Goal: Information Seeking & Learning: Learn about a topic

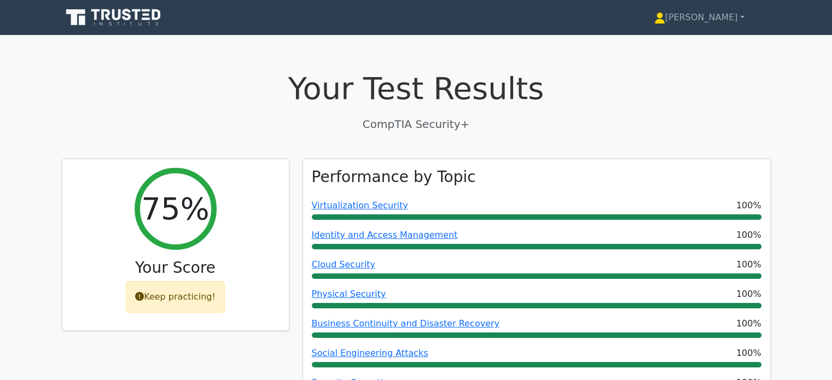
click at [387, 125] on p "CompTIA Security+" at bounding box center [416, 124] width 709 height 16
click at [297, 103] on h1 "Your Test Results" at bounding box center [416, 88] width 709 height 37
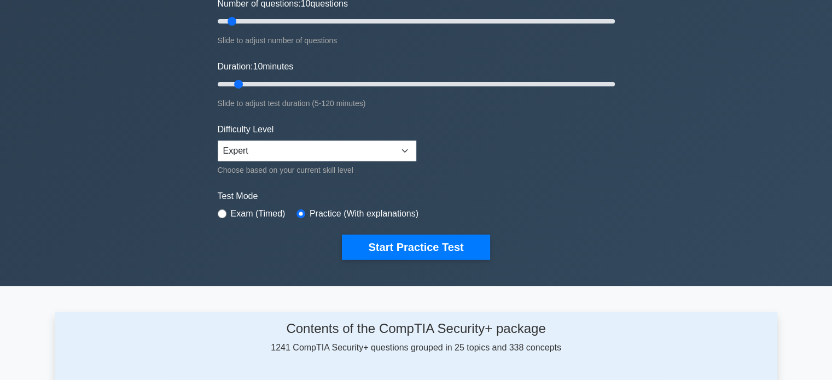
scroll to position [153, 0]
click at [220, 209] on input "radio" at bounding box center [222, 213] width 9 height 9
radio input "true"
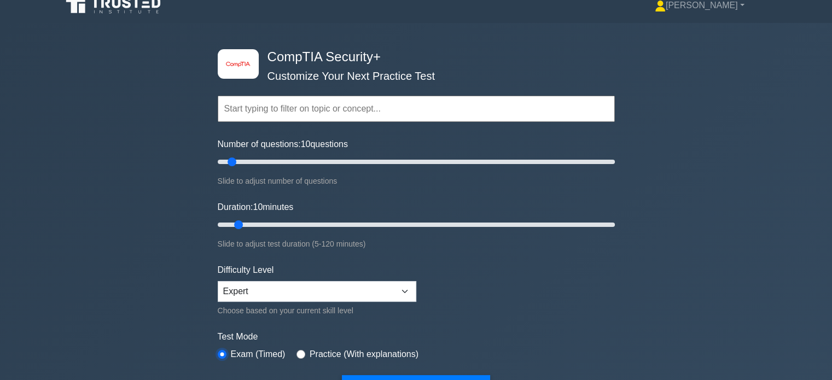
scroll to position [0, 0]
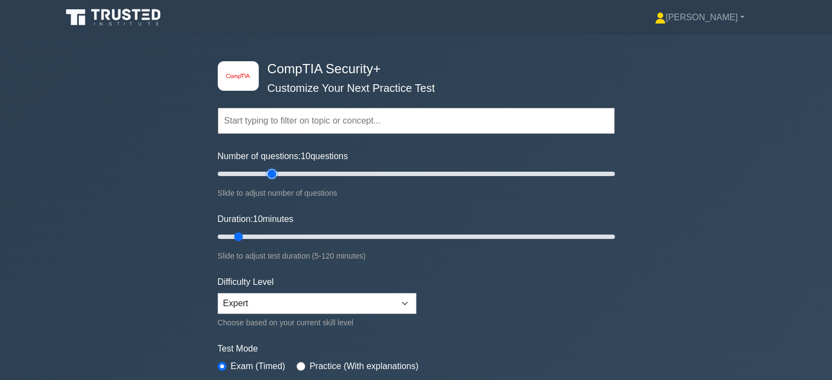
click at [268, 171] on input "Number of questions: 10 questions" at bounding box center [416, 173] width 397 height 13
type input "20"
click at [254, 171] on input "Number of questions: 20 questions" at bounding box center [416, 173] width 397 height 13
type input "20"
click at [278, 235] on input "Duration: 20 minutes" at bounding box center [416, 236] width 397 height 13
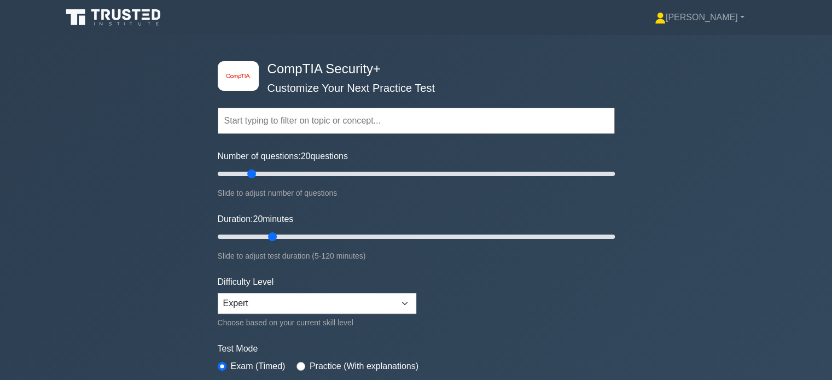
click at [122, 235] on div "image/svg+xml CompTIA Security+ Customize Your Next Practice Test Topics Crypto…" at bounding box center [416, 236] width 832 height 403
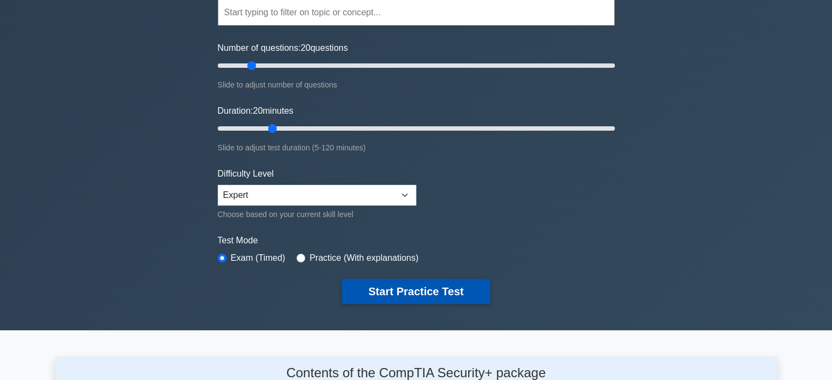
scroll to position [109, 0]
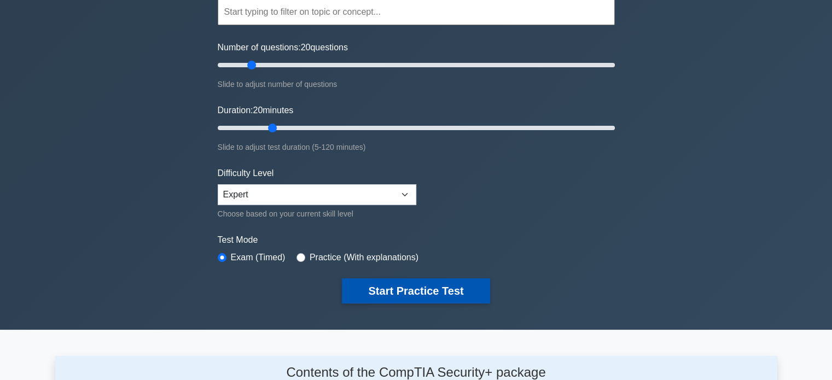
click at [430, 291] on button "Start Practice Test" at bounding box center [416, 290] width 148 height 25
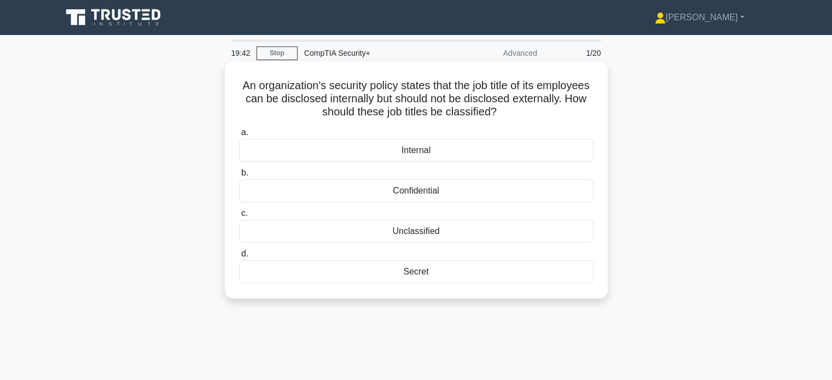
click at [351, 147] on div "Internal" at bounding box center [416, 150] width 354 height 23
click at [239, 136] on input "a. Internal" at bounding box center [239, 132] width 0 height 7
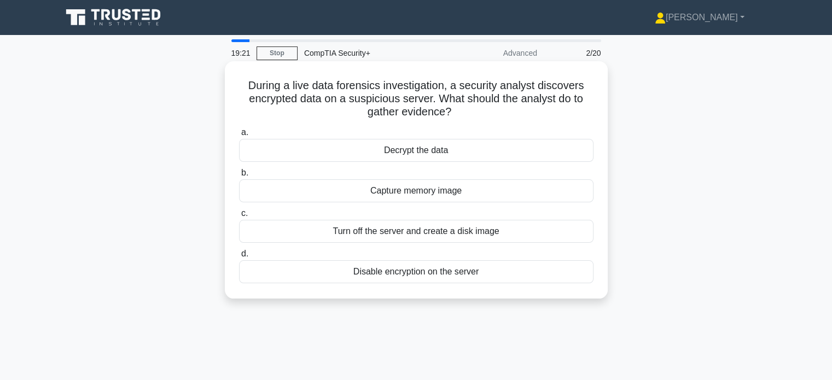
click at [365, 153] on div "Decrypt the data" at bounding box center [416, 150] width 354 height 23
click at [239, 136] on input "a. Decrypt the data" at bounding box center [239, 132] width 0 height 7
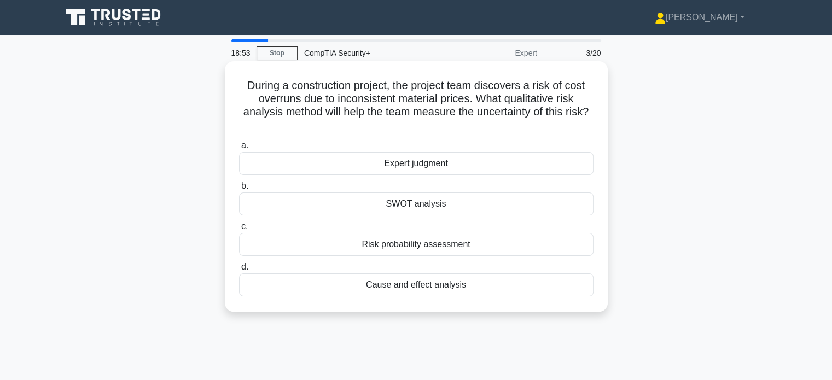
click at [370, 240] on div "Risk probability assessment" at bounding box center [416, 244] width 354 height 23
click at [239, 230] on input "c. Risk probability assessment" at bounding box center [239, 226] width 0 height 7
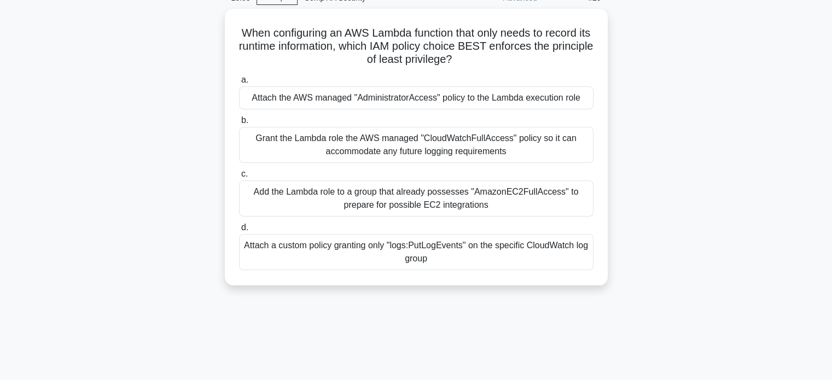
scroll to position [55, 0]
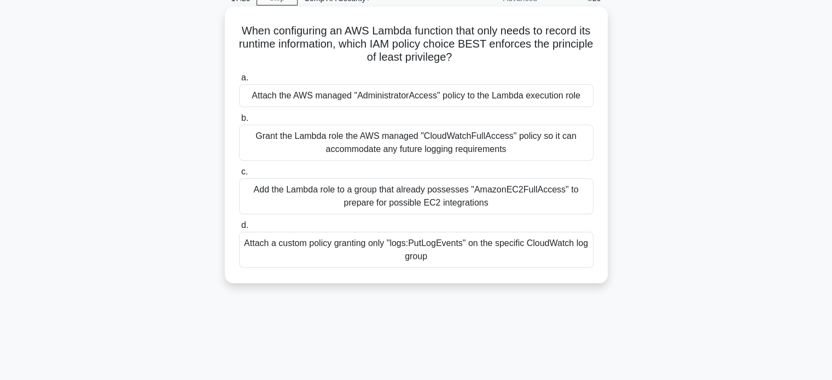
click at [308, 252] on div "Attach a custom policy granting only "logs:PutLogEvents" on the specific CloudW…" at bounding box center [416, 250] width 354 height 36
click at [239, 229] on input "d. Attach a custom policy granting only "logs:PutLogEvents" on the specific Clo…" at bounding box center [239, 225] width 0 height 7
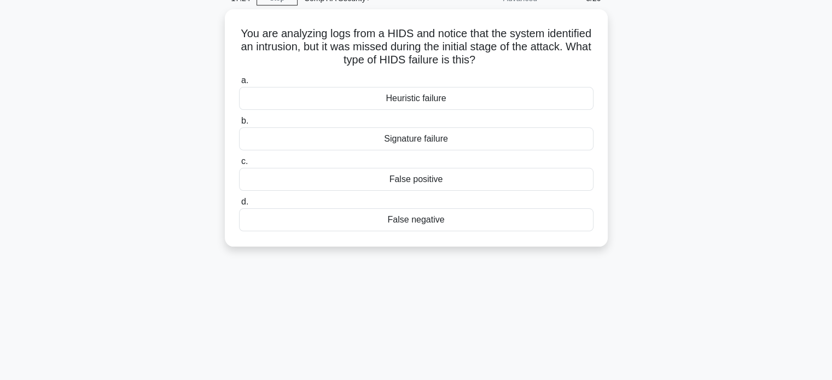
scroll to position [0, 0]
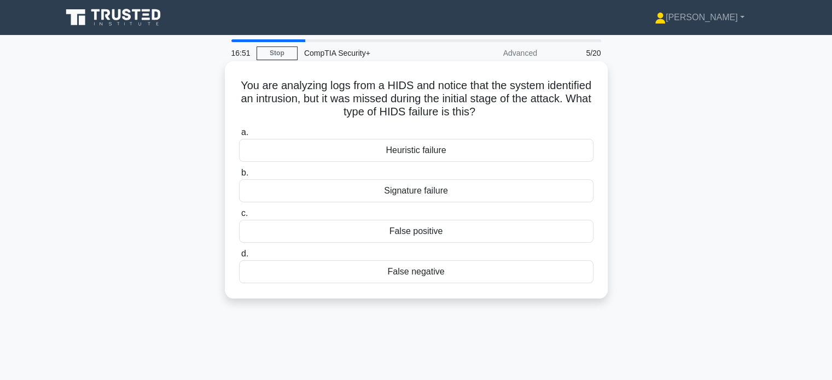
click at [434, 271] on div "False negative" at bounding box center [416, 271] width 354 height 23
click at [239, 258] on input "d. False negative" at bounding box center [239, 253] width 0 height 7
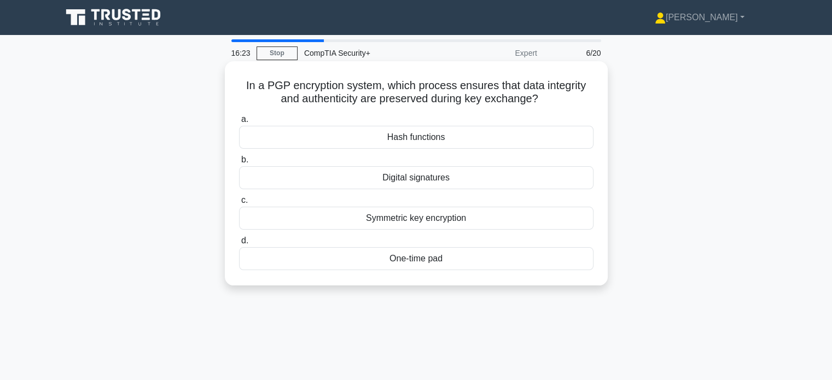
click at [378, 216] on div "Symmetric key encryption" at bounding box center [416, 218] width 354 height 23
click at [239, 204] on input "c. Symmetric key encryption" at bounding box center [239, 200] width 0 height 7
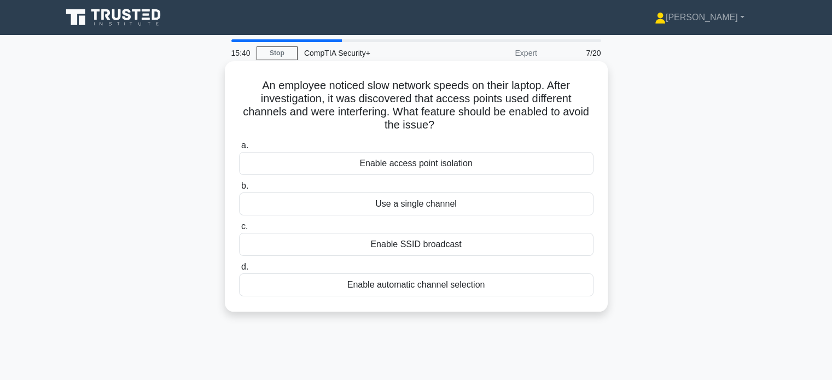
click at [365, 203] on div "Use a single channel" at bounding box center [416, 203] width 354 height 23
click at [239, 190] on input "b. Use a single channel" at bounding box center [239, 186] width 0 height 7
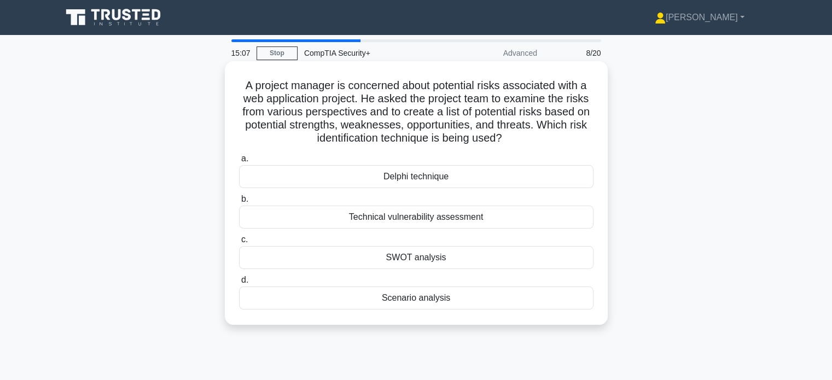
click at [467, 260] on div "SWOT analysis" at bounding box center [416, 257] width 354 height 23
click at [239, 243] on input "c. SWOT analysis" at bounding box center [239, 239] width 0 height 7
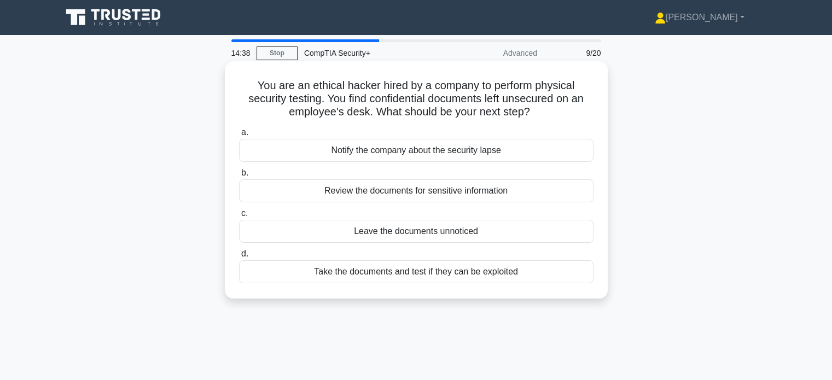
click at [431, 157] on div "Notify the company about the security lapse" at bounding box center [416, 150] width 354 height 23
click at [239, 136] on input "a. Notify the company about the security lapse" at bounding box center [239, 132] width 0 height 7
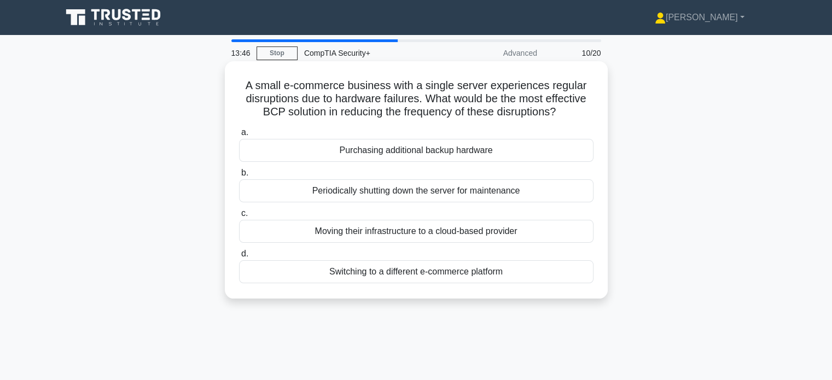
click at [378, 149] on div "Purchasing additional backup hardware" at bounding box center [416, 150] width 354 height 23
click at [239, 136] on input "a. Purchasing additional backup hardware" at bounding box center [239, 132] width 0 height 7
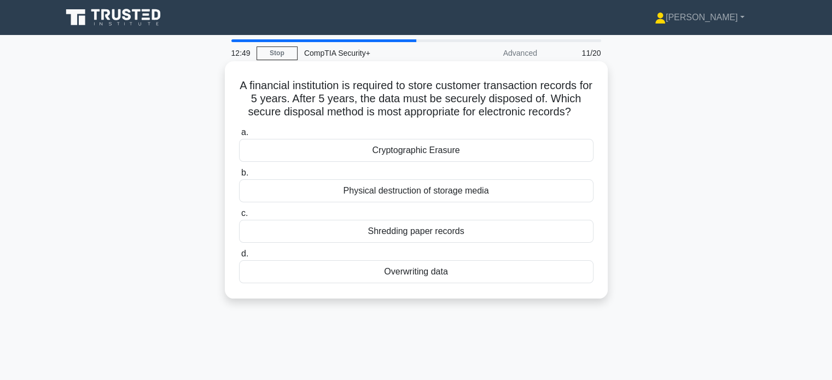
click at [314, 185] on div "Physical destruction of storage media" at bounding box center [416, 190] width 354 height 23
click at [239, 177] on input "b. Physical destruction of storage media" at bounding box center [239, 172] width 0 height 7
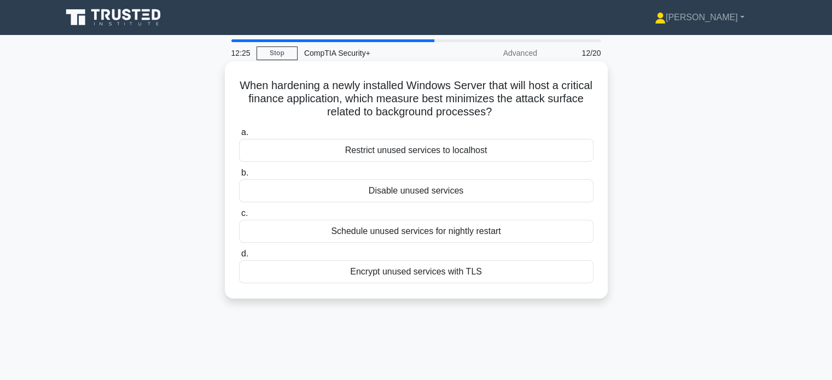
click at [355, 192] on div "Disable unused services" at bounding box center [416, 190] width 354 height 23
click at [239, 177] on input "b. Disable unused services" at bounding box center [239, 172] width 0 height 7
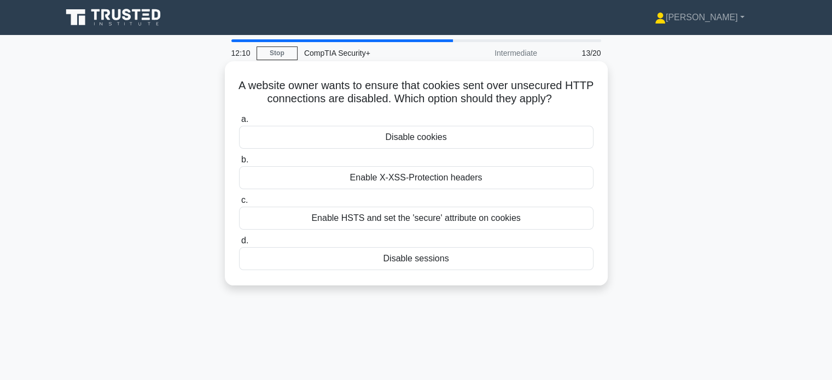
click at [401, 136] on div "Disable cookies" at bounding box center [416, 137] width 354 height 23
click at [239, 123] on input "a. Disable cookies" at bounding box center [239, 119] width 0 height 7
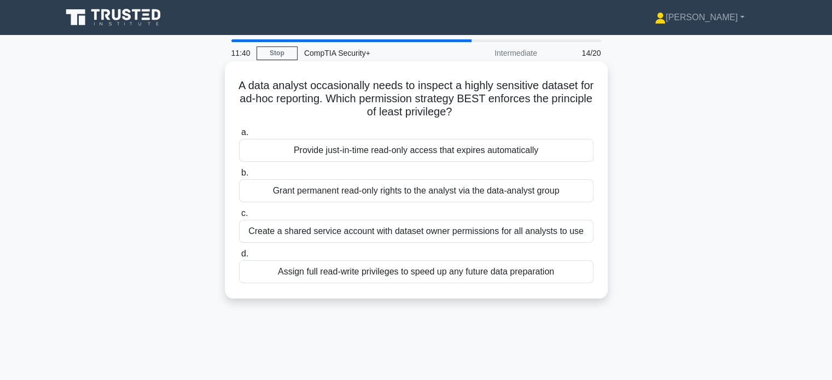
click at [387, 153] on div "Provide just-in-time read-only access that expires automatically" at bounding box center [416, 150] width 354 height 23
click at [239, 136] on input "a. Provide just-in-time read-only access that expires automatically" at bounding box center [239, 132] width 0 height 7
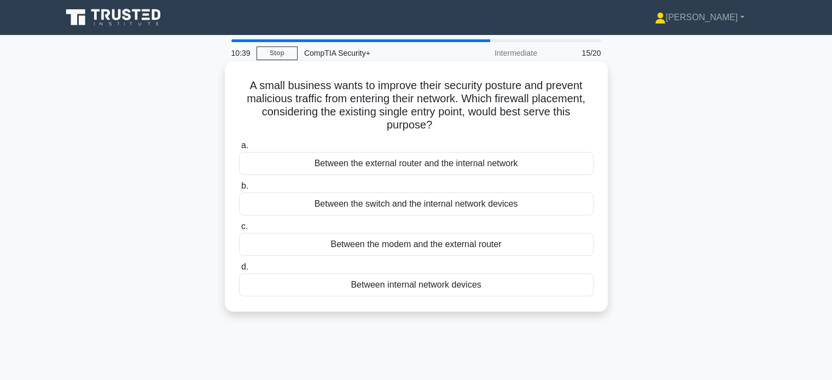
click at [388, 207] on div "Between the switch and the internal network devices" at bounding box center [416, 203] width 354 height 23
click at [239, 190] on input "b. Between the switch and the internal network devices" at bounding box center [239, 186] width 0 height 7
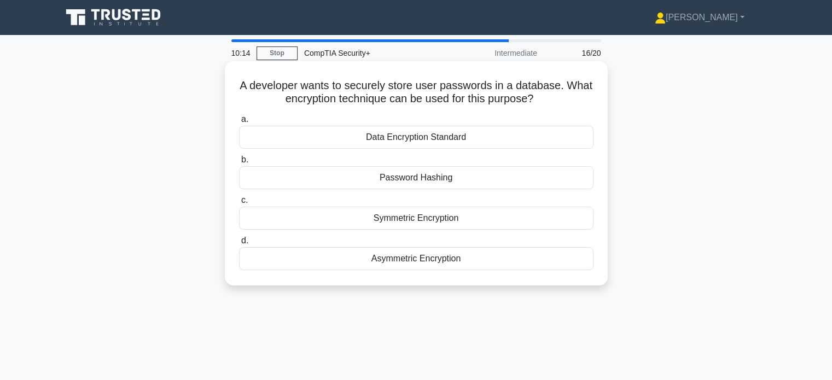
click at [399, 176] on div "Password Hashing" at bounding box center [416, 177] width 354 height 23
click at [239, 163] on input "b. Password Hashing" at bounding box center [239, 159] width 0 height 7
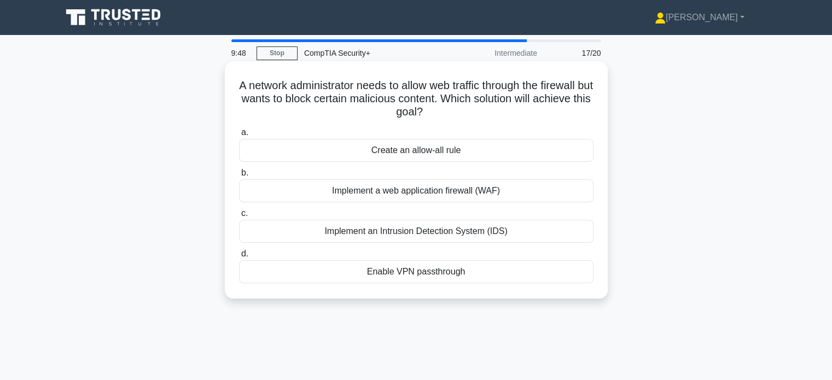
click at [367, 186] on div "Implement a web application firewall (WAF)" at bounding box center [416, 190] width 354 height 23
click at [239, 177] on input "b. Implement a web application firewall (WAF)" at bounding box center [239, 172] width 0 height 7
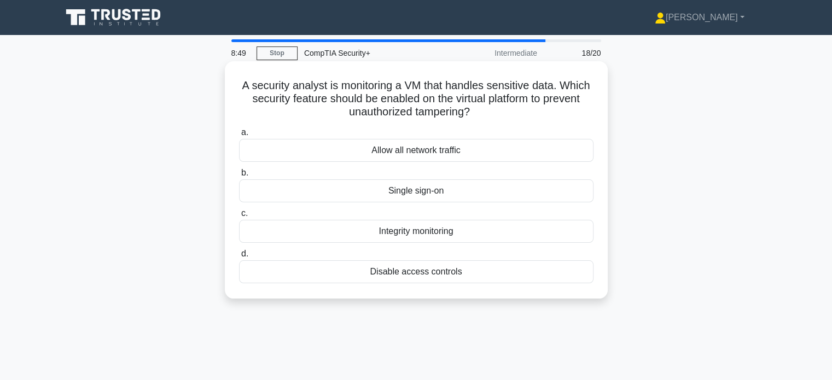
click at [461, 227] on div "Integrity monitoring" at bounding box center [416, 231] width 354 height 23
click at [239, 217] on input "c. Integrity monitoring" at bounding box center [239, 213] width 0 height 7
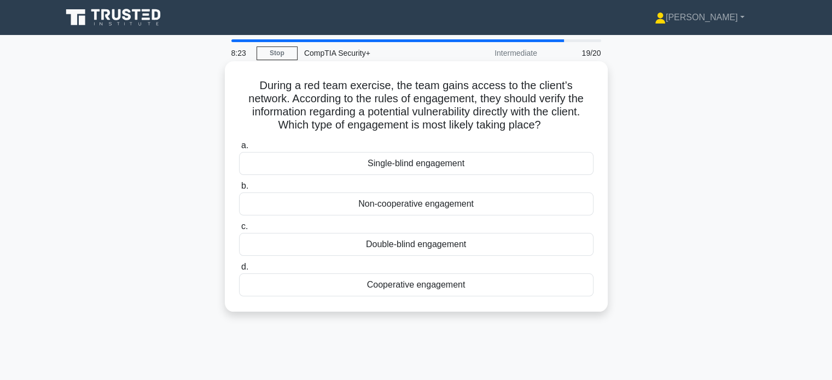
click at [362, 284] on div "Cooperative engagement" at bounding box center [416, 284] width 354 height 23
click at [239, 271] on input "d. Cooperative engagement" at bounding box center [239, 267] width 0 height 7
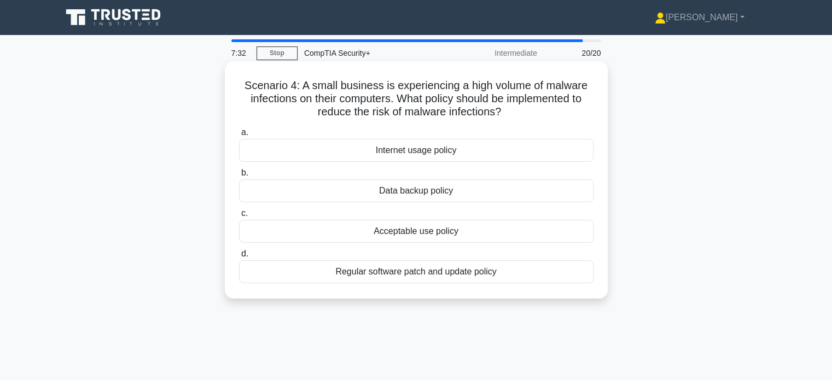
click at [332, 273] on div "Regular software patch and update policy" at bounding box center [416, 271] width 354 height 23
click at [239, 258] on input "d. Regular software patch and update policy" at bounding box center [239, 253] width 0 height 7
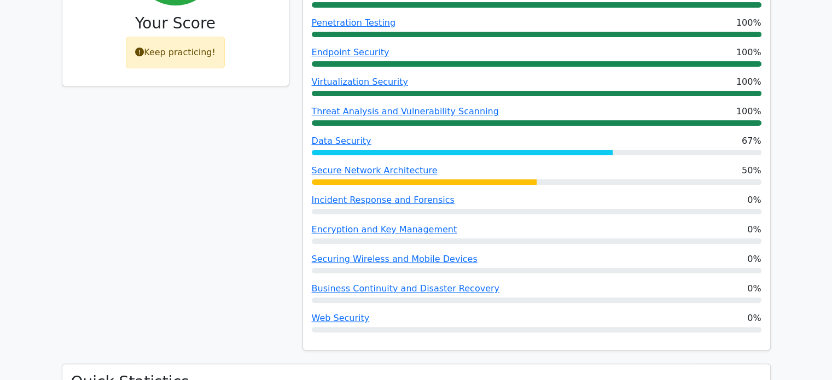
scroll to position [242, 0]
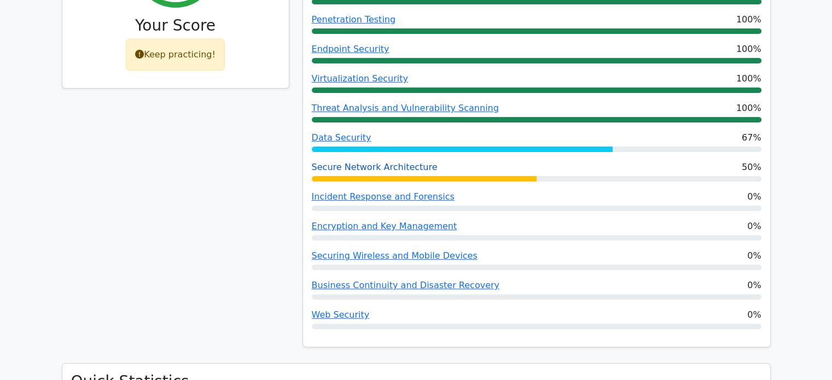
click at [385, 163] on link "Secure Network Architecture" at bounding box center [375, 167] width 126 height 10
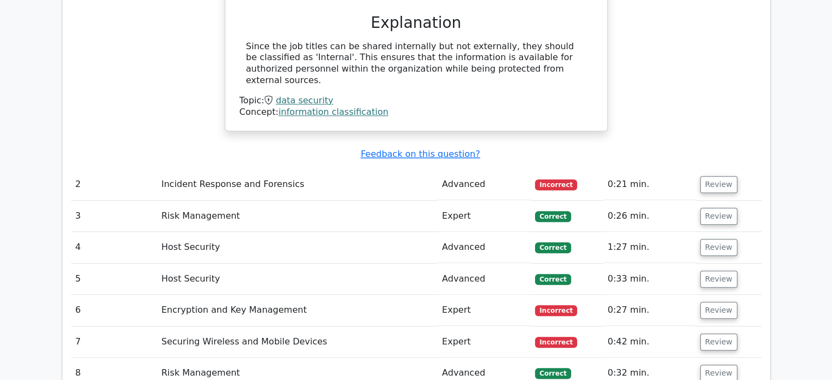
scroll to position [1061, 0]
click at [719, 175] on button "Review" at bounding box center [718, 183] width 37 height 17
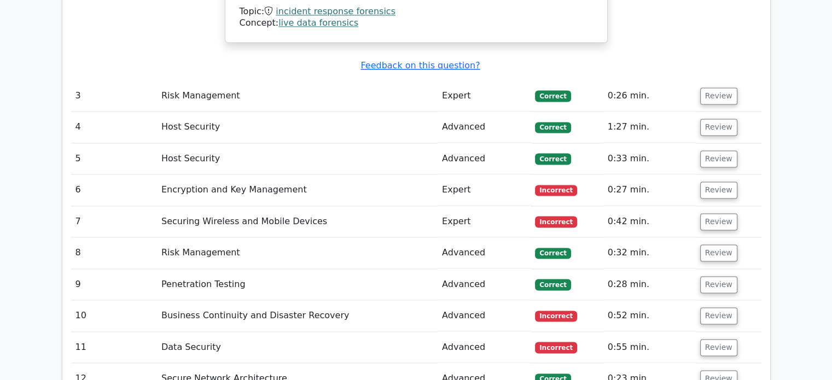
scroll to position [1548, 0]
click at [719, 181] on button "Review" at bounding box center [718, 189] width 37 height 17
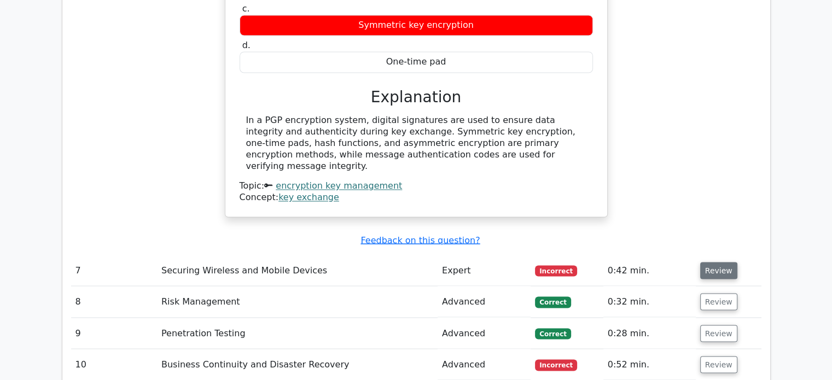
scroll to position [1876, 0]
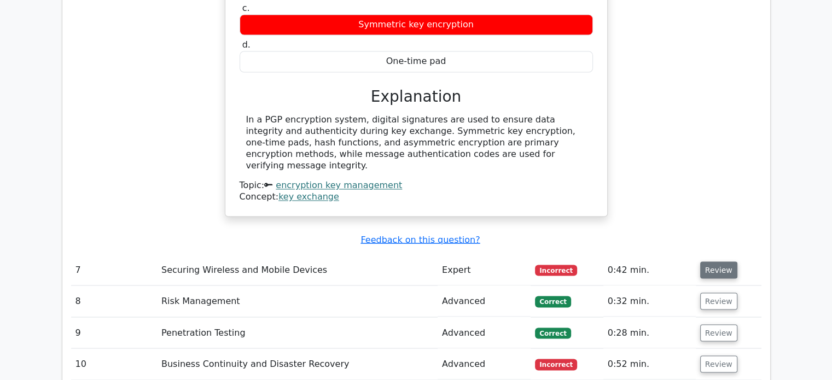
click at [711, 261] on button "Review" at bounding box center [718, 269] width 37 height 17
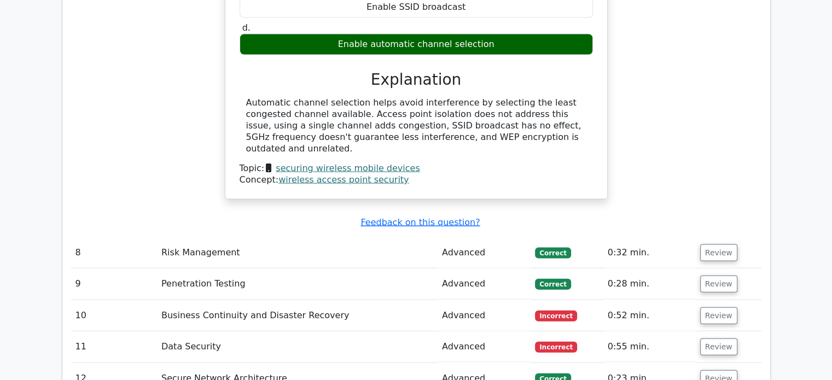
scroll to position [2327, 0]
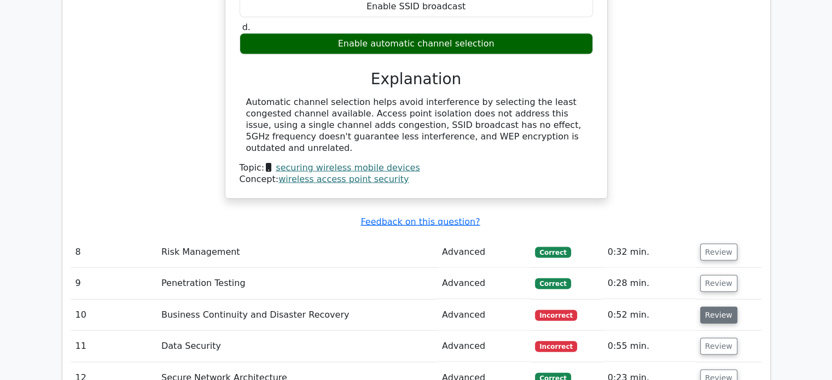
click at [712, 307] on button "Review" at bounding box center [718, 315] width 37 height 17
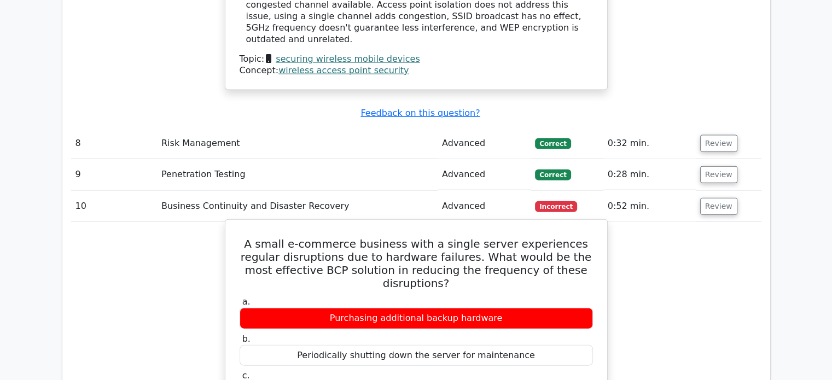
scroll to position [2436, 0]
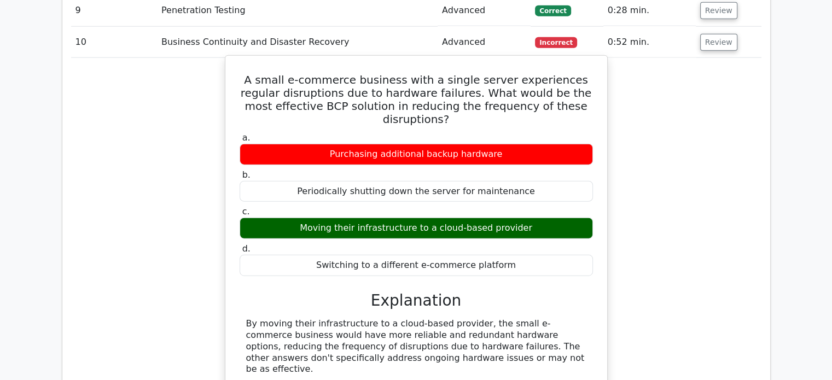
click at [291, 318] on div "By moving their infrastructure to a cloud-based provider, the small e-commerce …" at bounding box center [416, 346] width 340 height 57
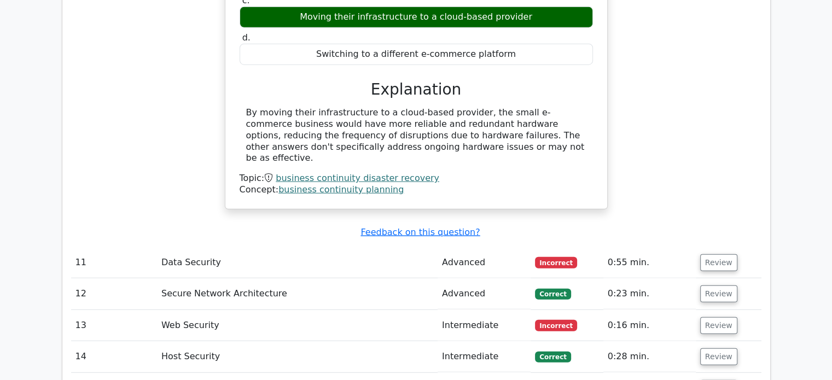
scroll to position [2814, 0]
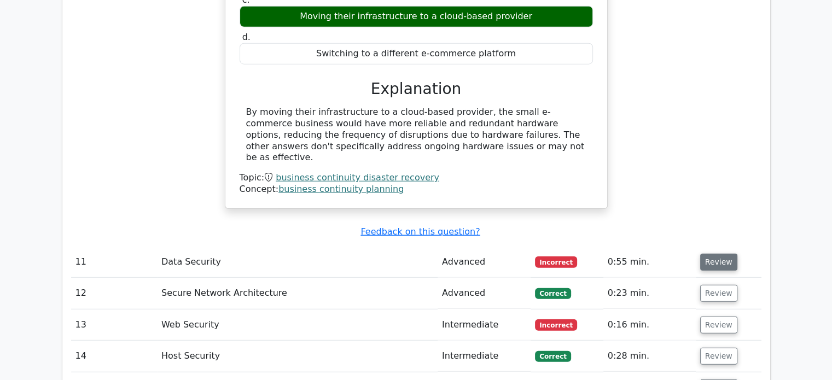
click at [715, 254] on button "Review" at bounding box center [718, 262] width 37 height 17
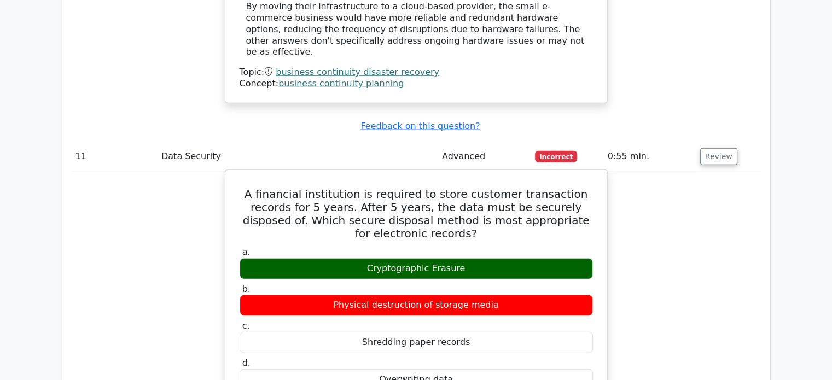
scroll to position [2921, 0]
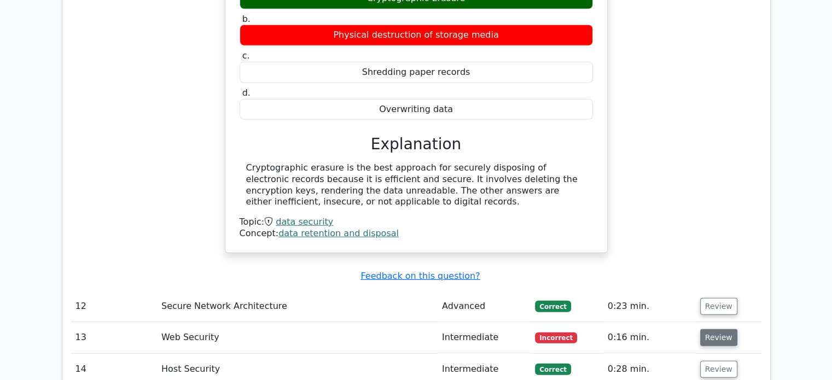
click at [715, 329] on button "Review" at bounding box center [718, 337] width 37 height 17
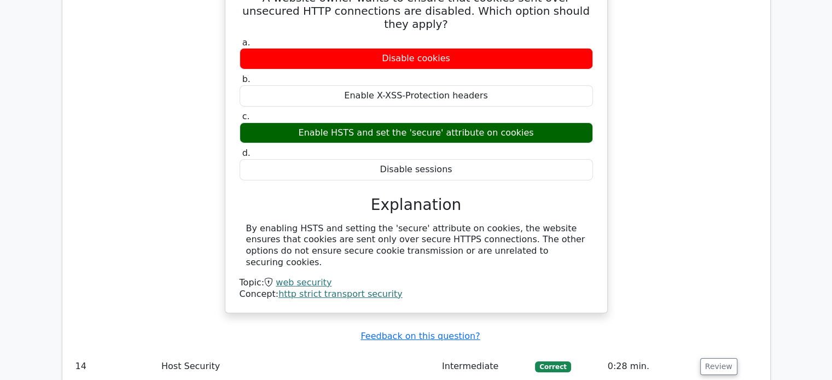
scroll to position [3574, 0]
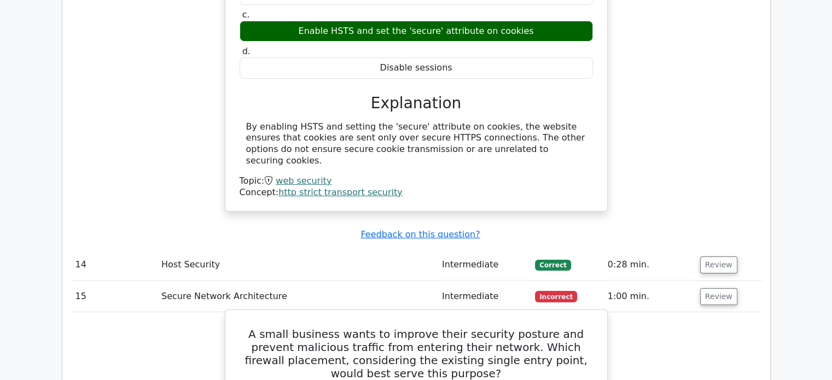
scroll to position [3676, 0]
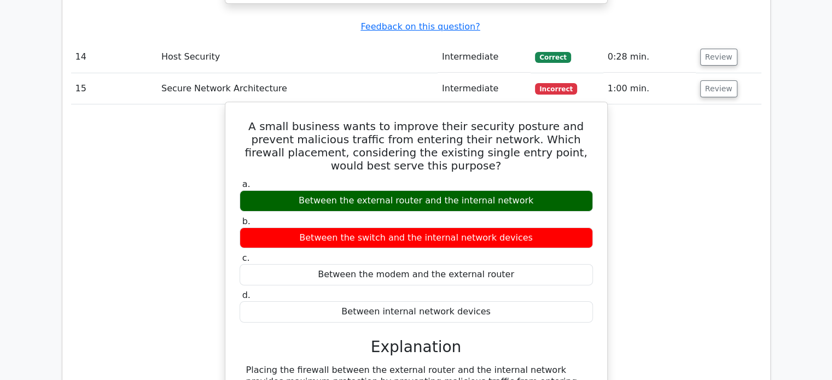
click at [393, 365] on div "Placing the firewall between the external router and the internal network provi…" at bounding box center [416, 387] width 340 height 45
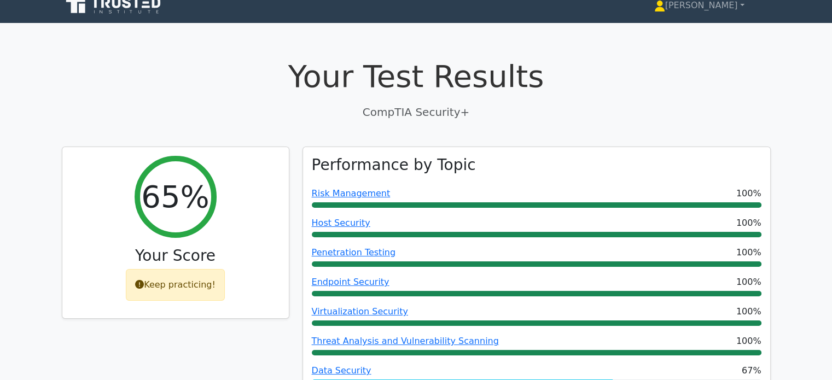
scroll to position [0, 0]
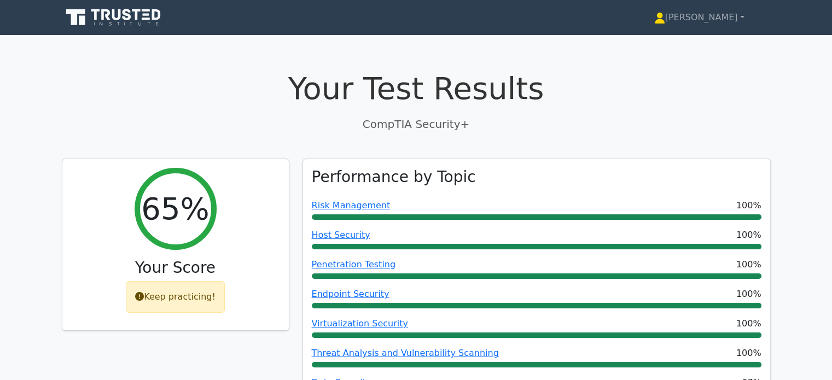
click at [404, 128] on p "CompTIA Security+" at bounding box center [416, 124] width 709 height 16
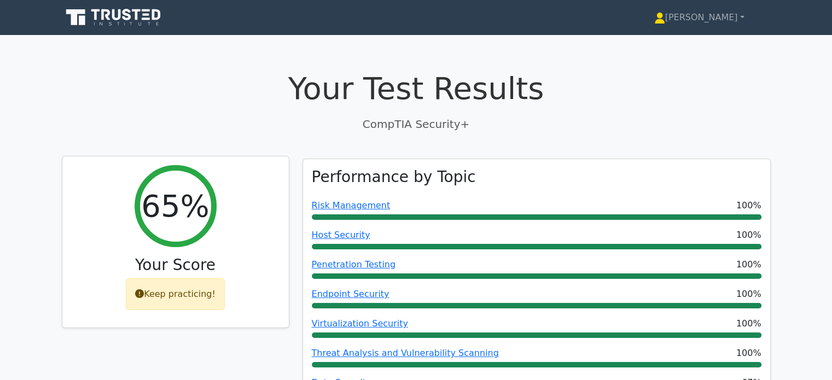
click at [155, 290] on div "Keep practicing!" at bounding box center [175, 294] width 99 height 32
click at [137, 290] on div "Keep practicing!" at bounding box center [175, 294] width 99 height 32
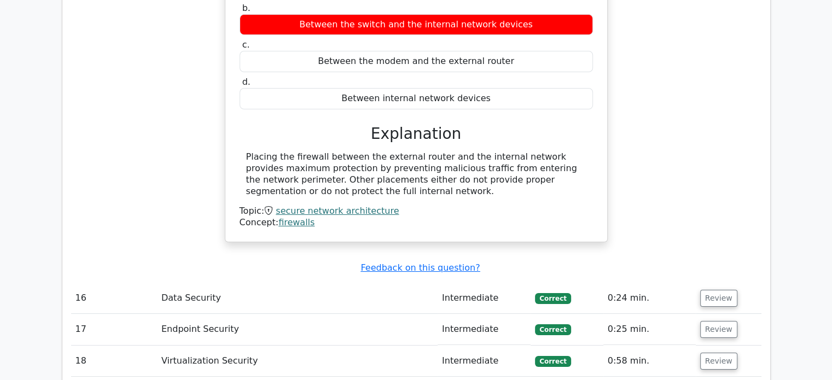
scroll to position [4291, 0]
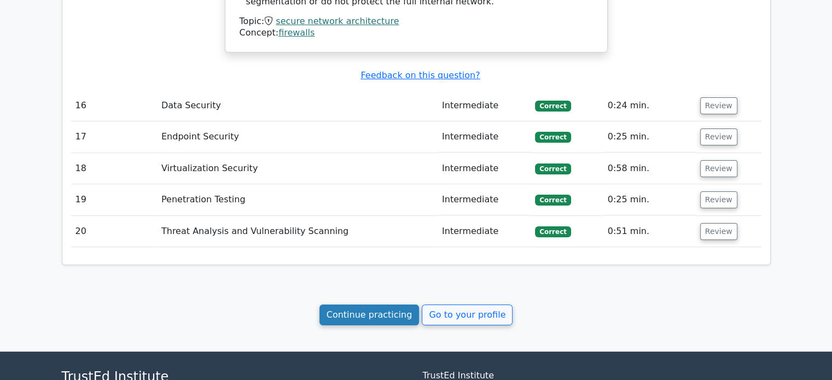
click at [368, 305] on link "Continue practicing" at bounding box center [369, 315] width 100 height 21
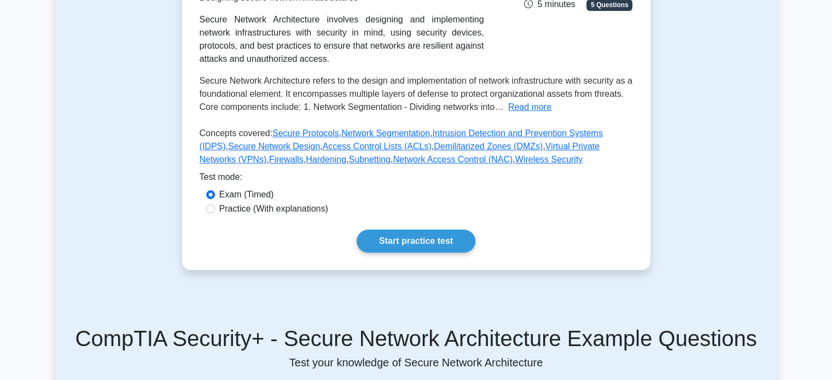
scroll to position [220, 0]
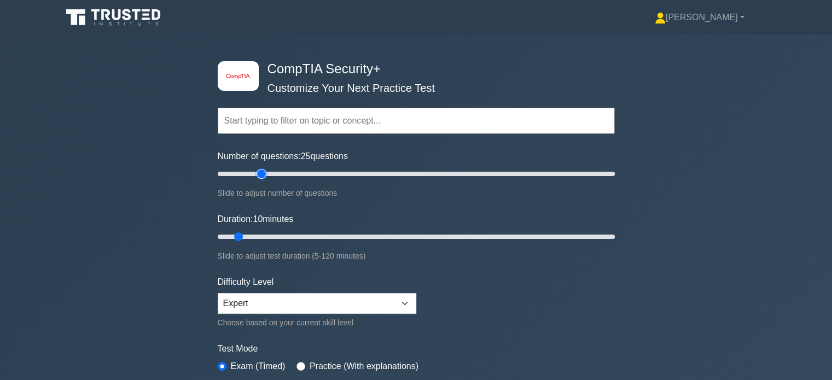
click at [260, 175] on input "Number of questions: 25 questions" at bounding box center [416, 173] width 397 height 13
type input "20"
click at [250, 176] on input "Number of questions: 20 questions" at bounding box center [416, 173] width 397 height 13
click at [259, 237] on input "Duration: 15 minutes" at bounding box center [416, 236] width 397 height 13
type input "20"
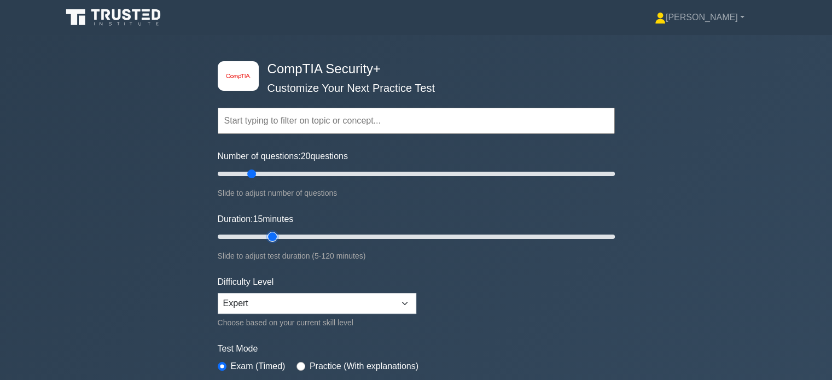
click at [268, 236] on input "Duration: 15 minutes" at bounding box center [416, 236] width 397 height 13
click at [61, 268] on div "image/svg+xml CompTIA Security+ Customize Your Next Practice Test Topics Crypto…" at bounding box center [416, 236] width 832 height 403
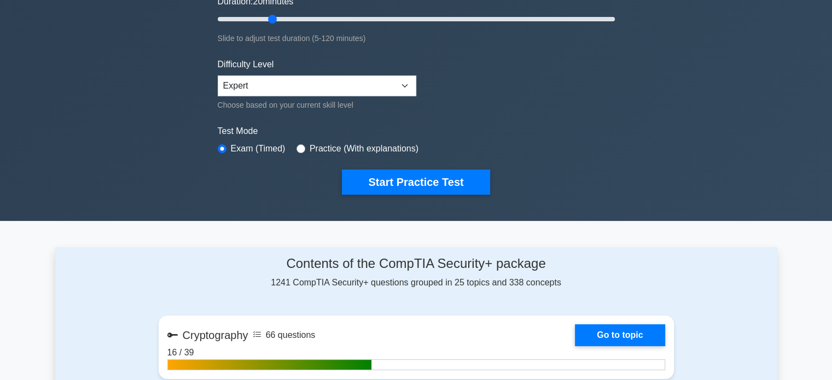
scroll to position [219, 0]
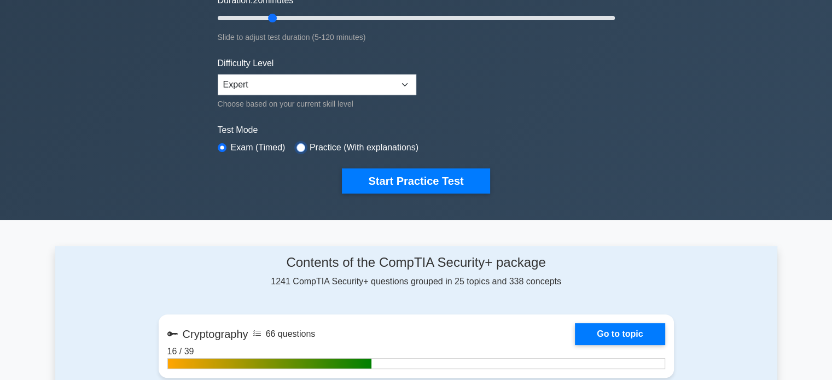
click at [296, 148] on input "radio" at bounding box center [300, 147] width 9 height 9
radio input "true"
click at [220, 212] on div "image/svg+xml CompTIA Security+ Customize Your Next Practice Test Topics Crypto…" at bounding box center [416, 17] width 410 height 403
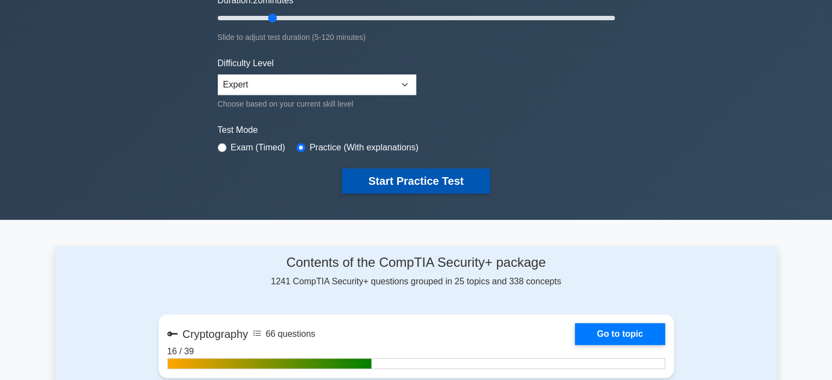
click at [430, 179] on button "Start Practice Test" at bounding box center [416, 180] width 148 height 25
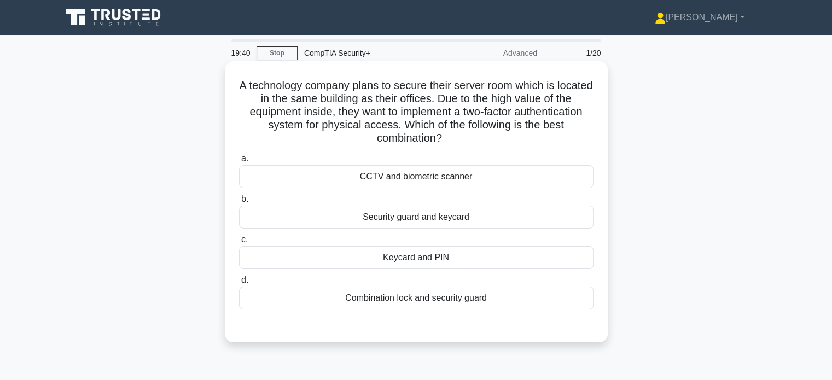
click at [397, 262] on div "Keycard and PIN" at bounding box center [416, 257] width 354 height 23
click at [239, 243] on input "c. Keycard and PIN" at bounding box center [239, 239] width 0 height 7
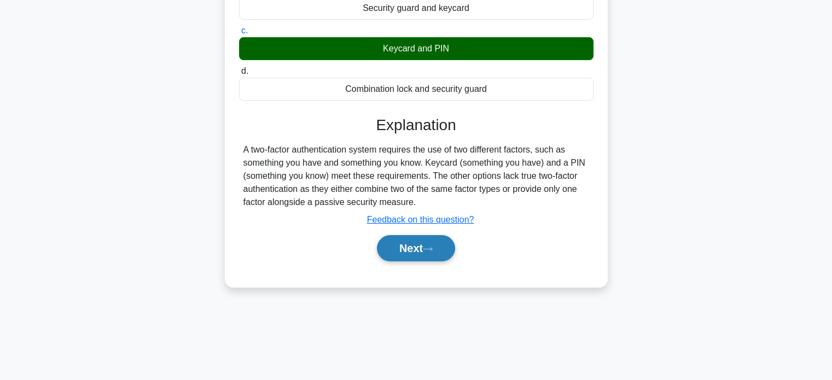
scroll to position [210, 0]
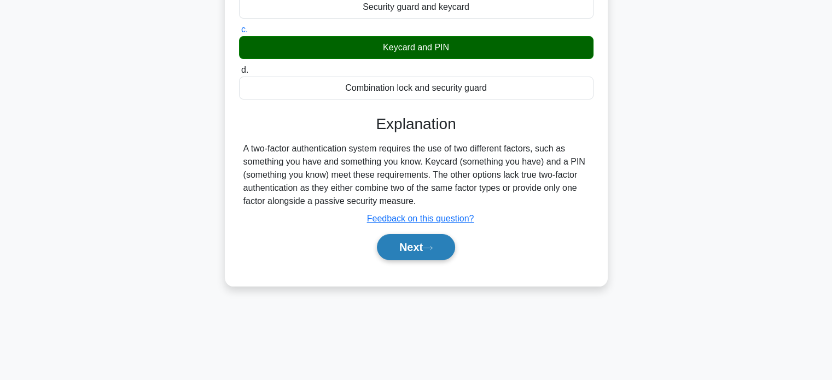
click at [415, 249] on button "Next" at bounding box center [416, 247] width 78 height 26
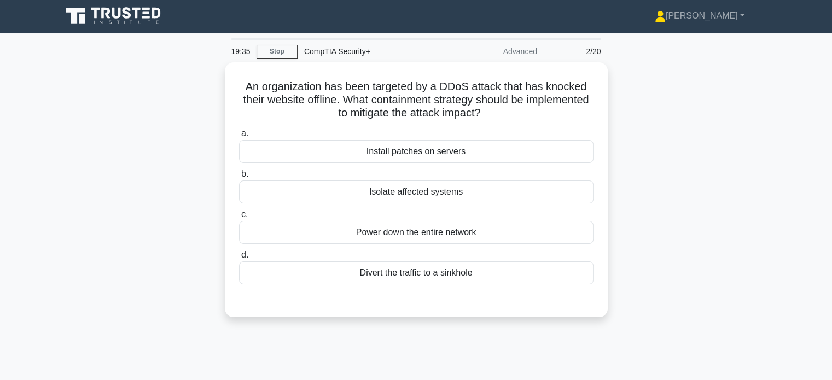
scroll to position [0, 0]
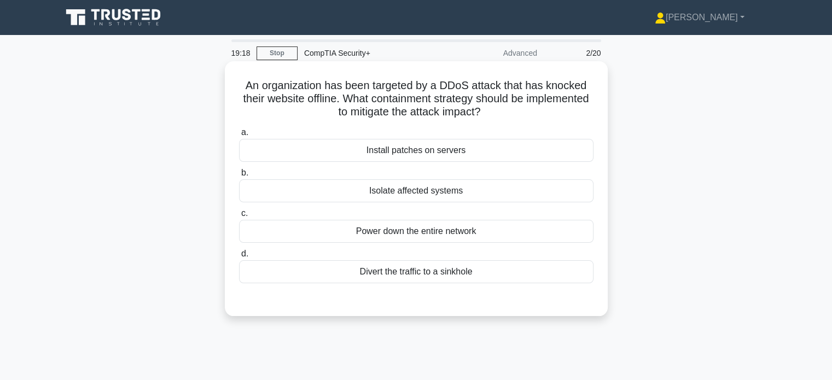
click at [384, 190] on div "Isolate affected systems" at bounding box center [416, 190] width 354 height 23
click at [239, 177] on input "b. Isolate affected systems" at bounding box center [239, 172] width 0 height 7
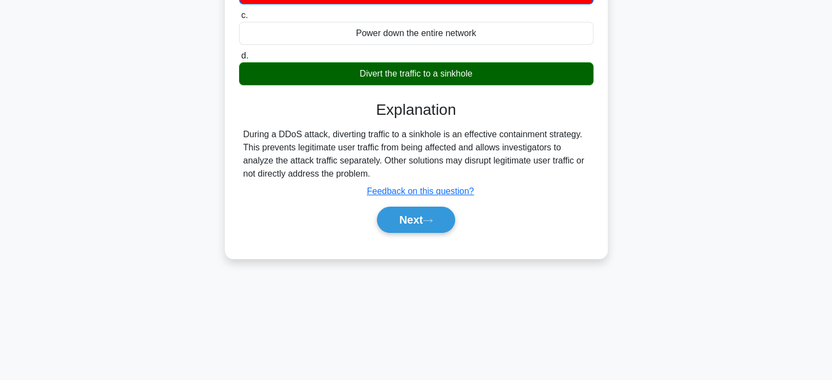
scroll to position [210, 0]
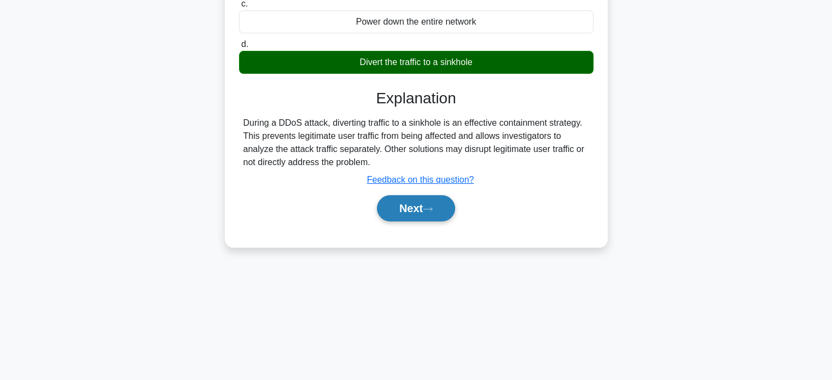
click at [421, 203] on button "Next" at bounding box center [416, 208] width 78 height 26
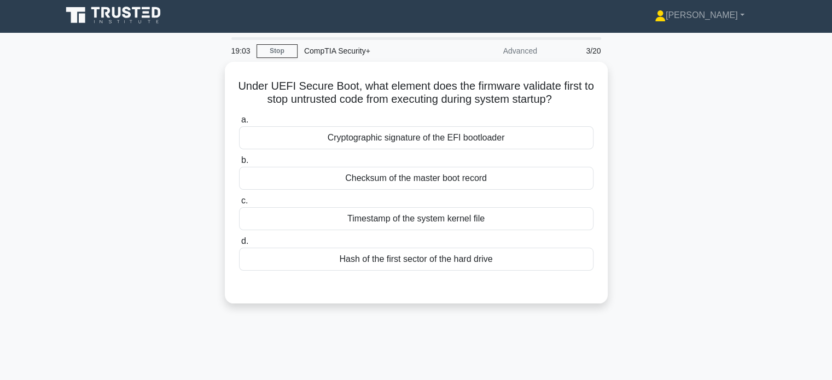
scroll to position [0, 0]
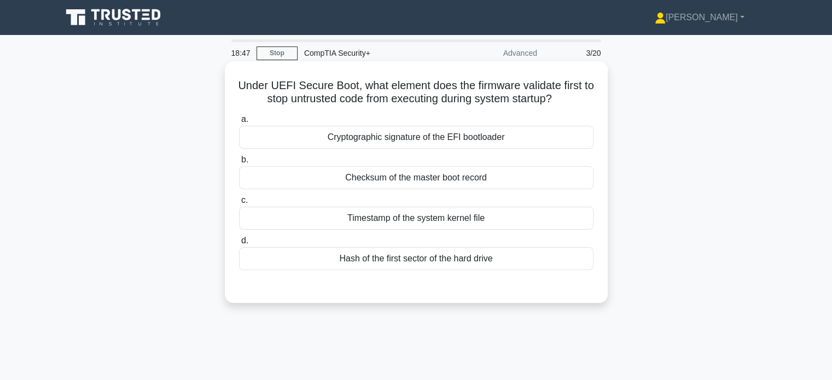
click at [359, 179] on div "Checksum of the master boot record" at bounding box center [416, 177] width 354 height 23
click at [239, 163] on input "b. Checksum of the master boot record" at bounding box center [239, 159] width 0 height 7
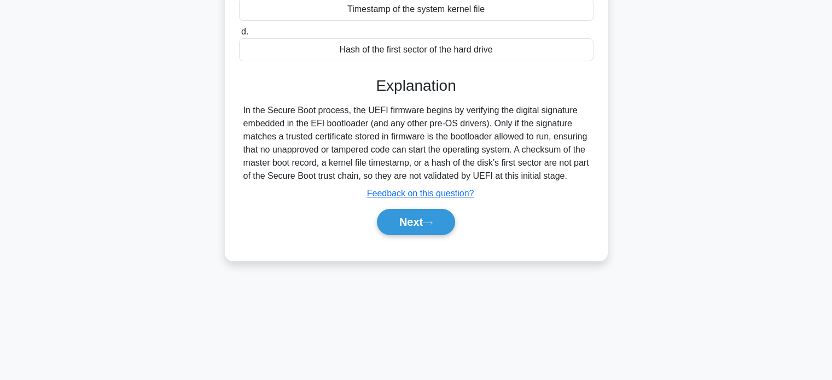
scroll to position [210, 0]
click at [398, 226] on button "Next" at bounding box center [416, 221] width 78 height 26
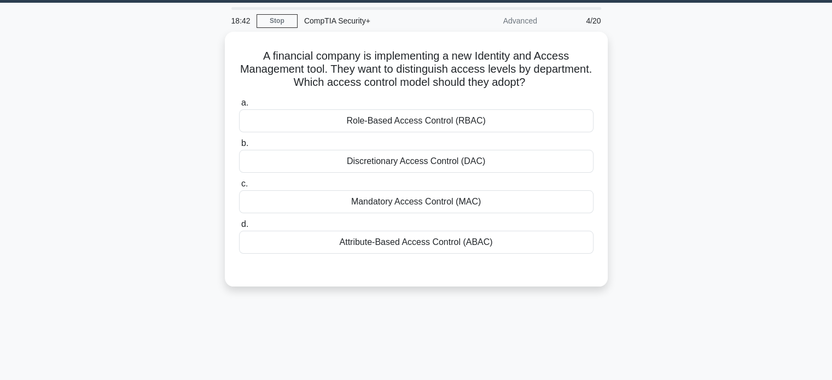
scroll to position [0, 0]
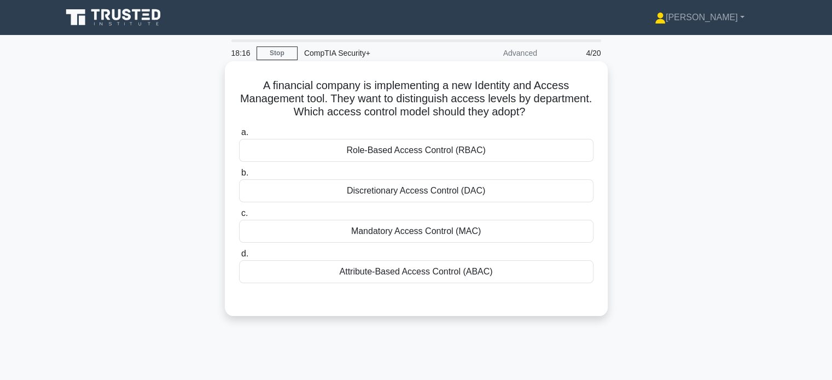
click at [372, 150] on div "Role-Based Access Control (RBAC)" at bounding box center [416, 150] width 354 height 23
click at [239, 136] on input "a. Role-Based Access Control (RBAC)" at bounding box center [239, 132] width 0 height 7
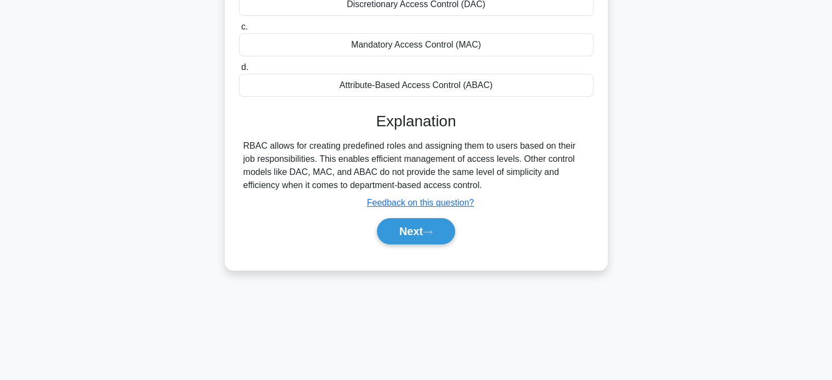
scroll to position [210, 0]
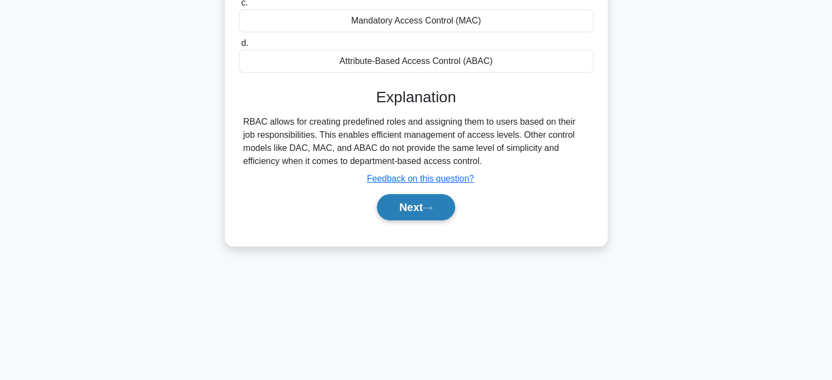
click at [419, 208] on button "Next" at bounding box center [416, 207] width 78 height 26
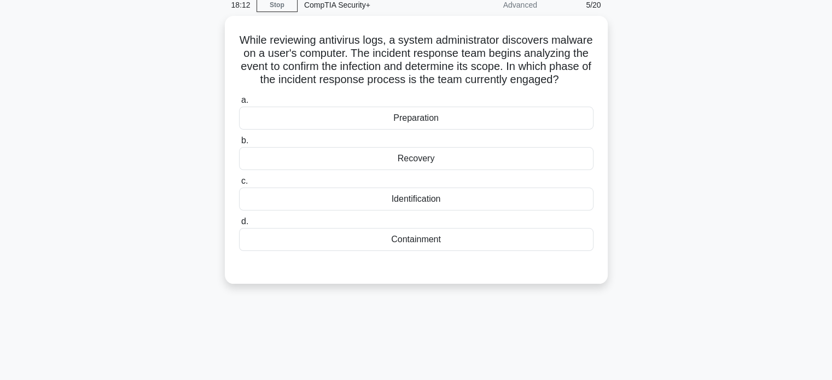
scroll to position [0, 0]
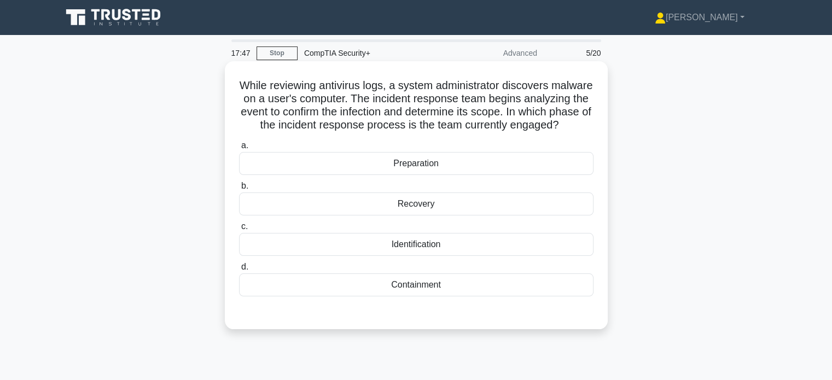
click at [325, 125] on h5 "While reviewing antivirus logs, a system administrator discovers malware on a u…" at bounding box center [416, 106] width 356 height 54
click at [355, 256] on div "Identification" at bounding box center [416, 244] width 354 height 23
click at [239, 230] on input "c. Identification" at bounding box center [239, 226] width 0 height 7
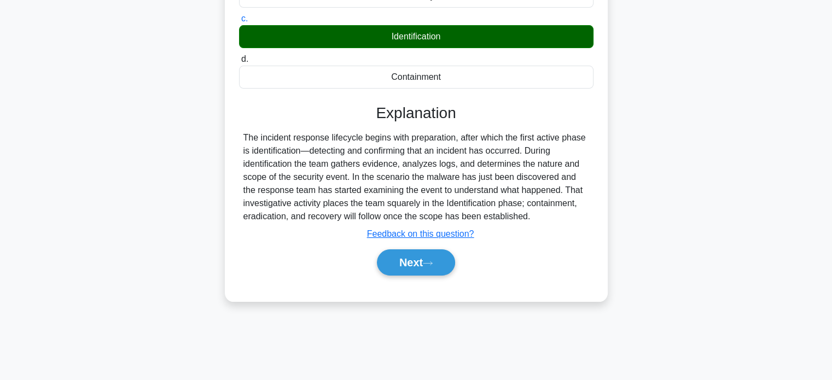
scroll to position [210, 0]
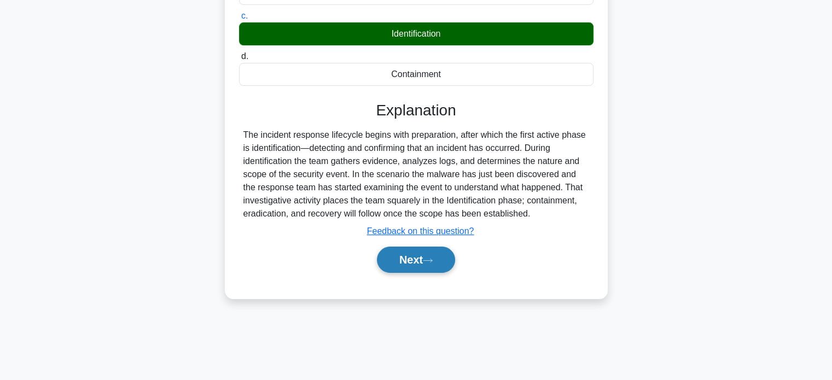
click at [411, 273] on button "Next" at bounding box center [416, 260] width 78 height 26
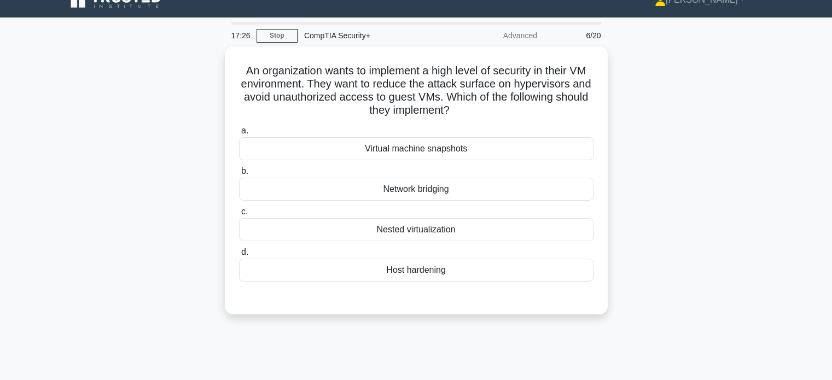
scroll to position [0, 0]
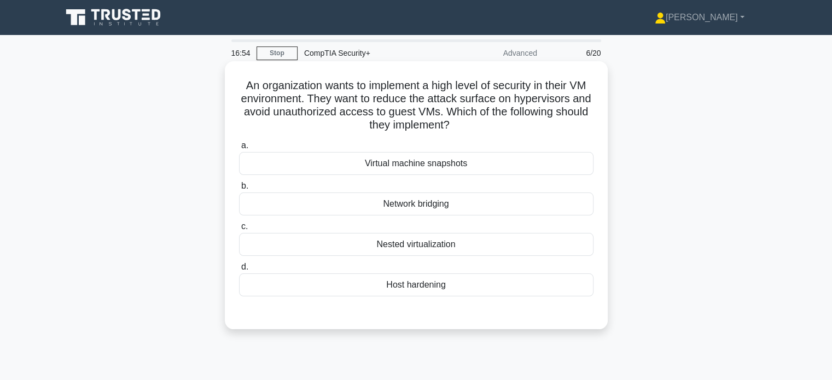
click at [466, 242] on div "Nested virtualization" at bounding box center [416, 244] width 354 height 23
click at [239, 230] on input "c. Nested virtualization" at bounding box center [239, 226] width 0 height 7
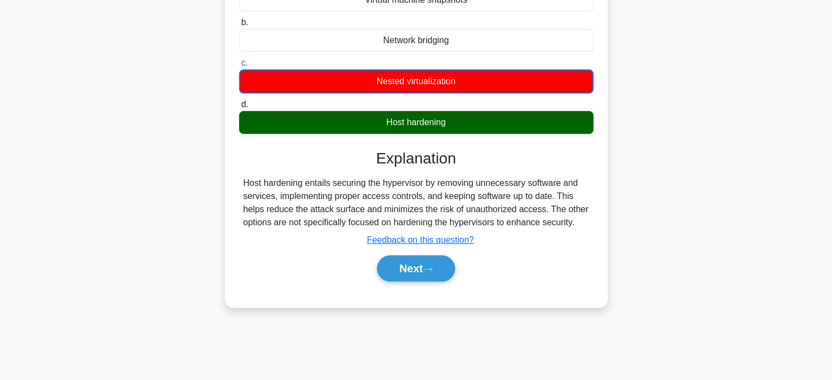
scroll to position [167, 0]
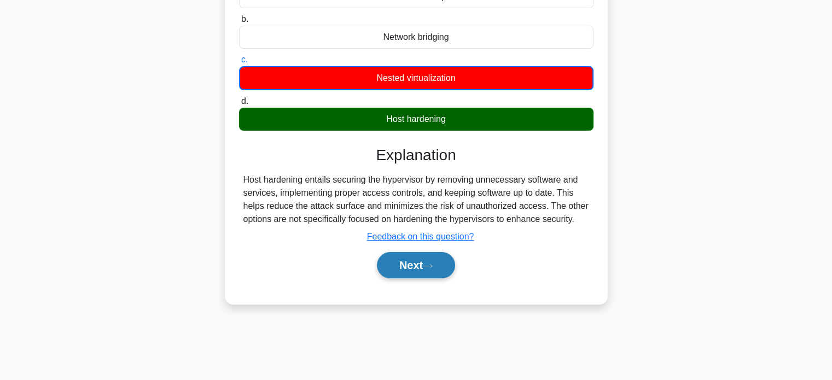
click at [409, 266] on button "Next" at bounding box center [416, 265] width 78 height 26
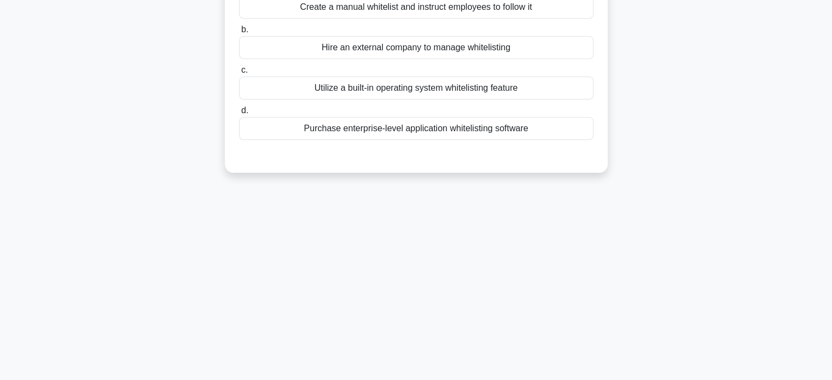
scroll to position [0, 0]
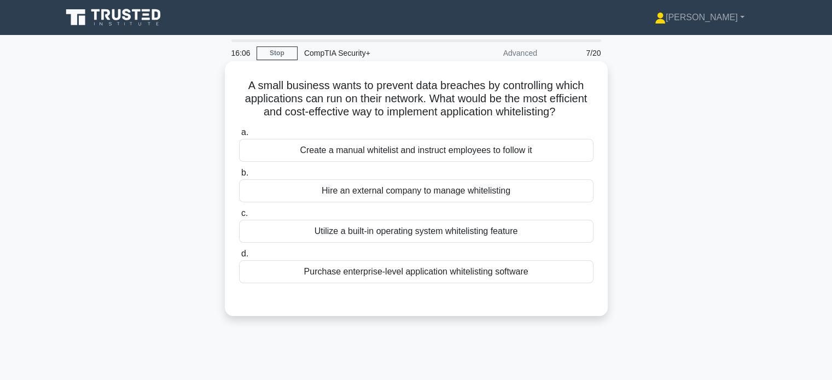
click at [288, 243] on div "Utilize a built-in operating system whitelisting feature" at bounding box center [416, 231] width 354 height 23
click at [239, 217] on input "c. Utilize a built-in operating system whitelisting feature" at bounding box center [239, 213] width 0 height 7
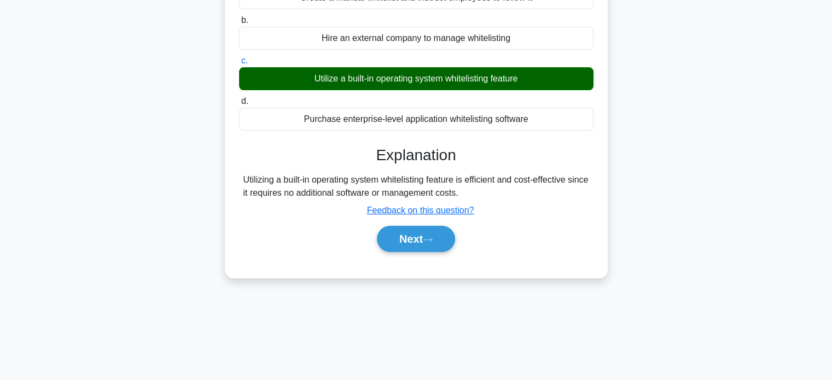
scroll to position [210, 0]
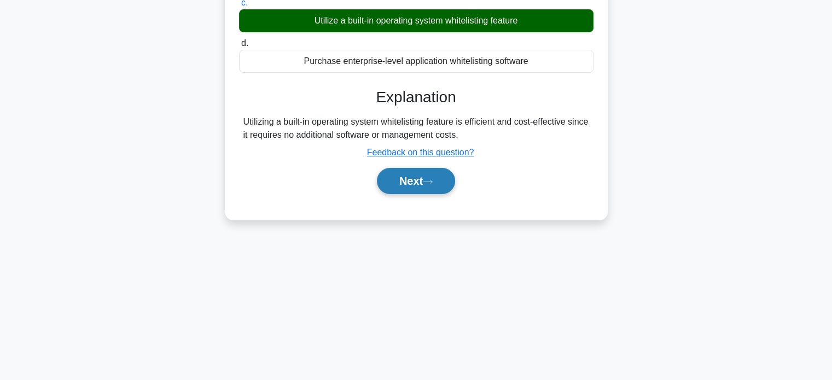
click at [432, 189] on button "Next" at bounding box center [416, 181] width 78 height 26
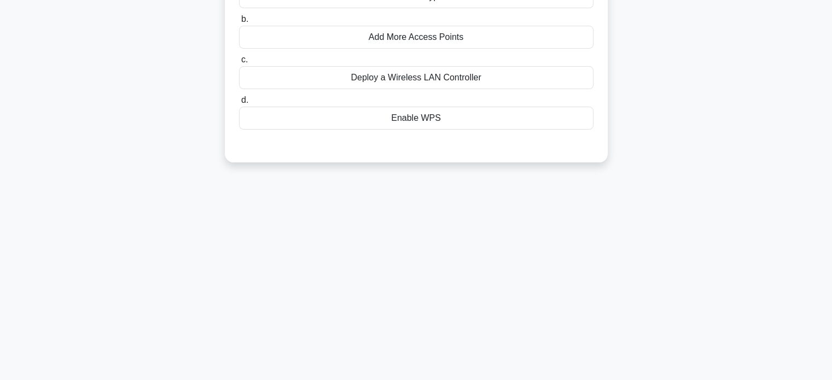
scroll to position [0, 0]
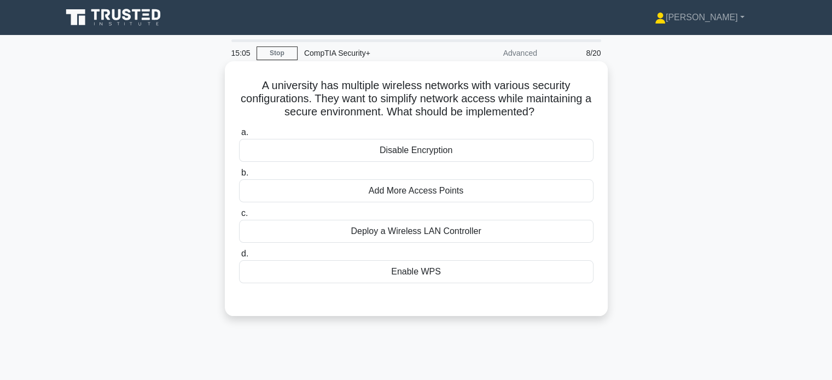
click at [446, 277] on div "Enable WPS" at bounding box center [416, 271] width 354 height 23
click at [239, 258] on input "d. Enable WPS" at bounding box center [239, 253] width 0 height 7
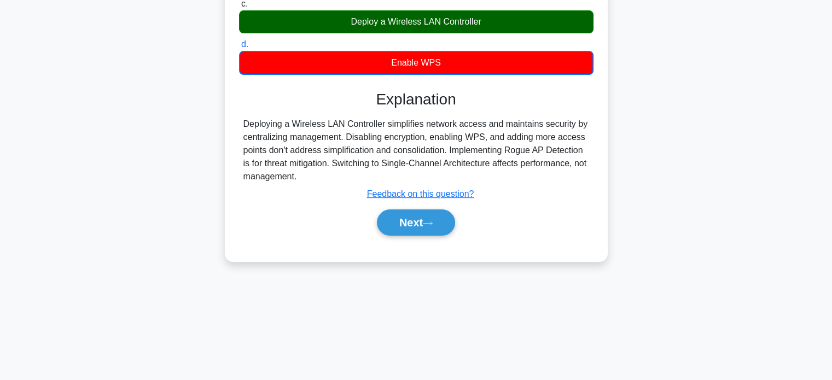
scroll to position [210, 0]
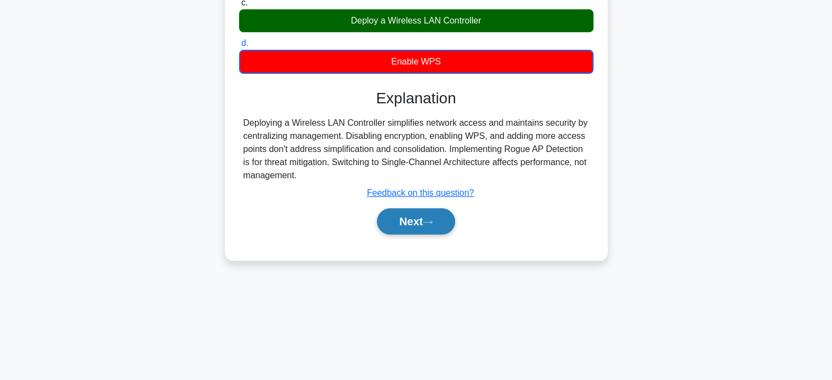
click at [417, 225] on button "Next" at bounding box center [416, 221] width 78 height 26
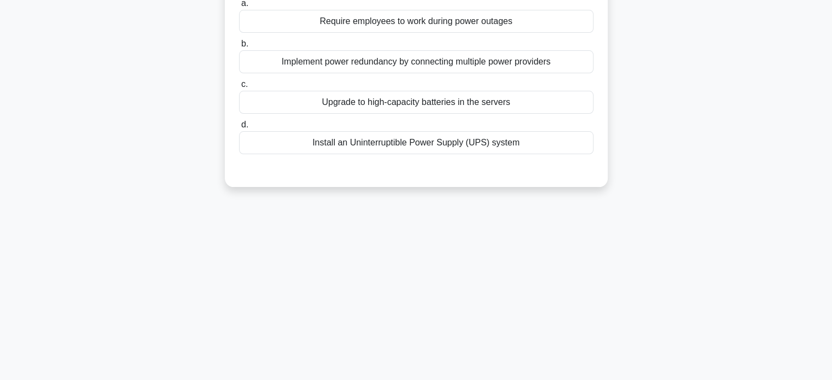
scroll to position [0, 0]
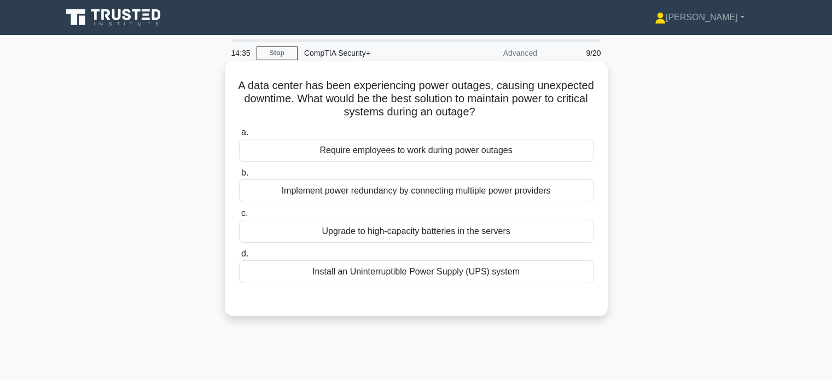
click at [420, 271] on div "Install an Uninterruptible Power Supply (UPS) system" at bounding box center [416, 271] width 354 height 23
click at [239, 258] on input "d. Install an Uninterruptible Power Supply (UPS) system" at bounding box center [239, 253] width 0 height 7
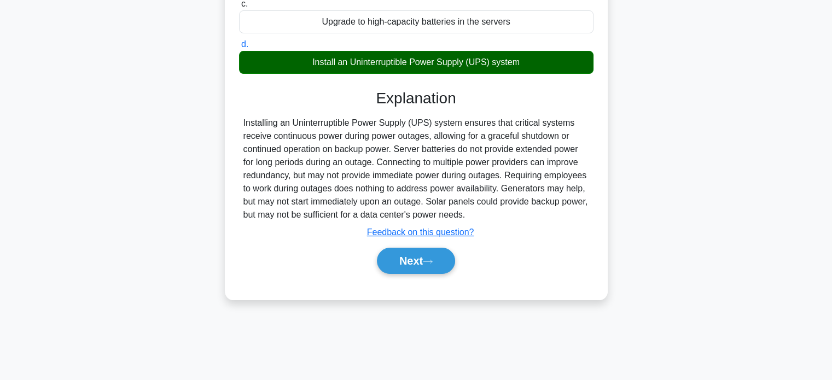
scroll to position [210, 0]
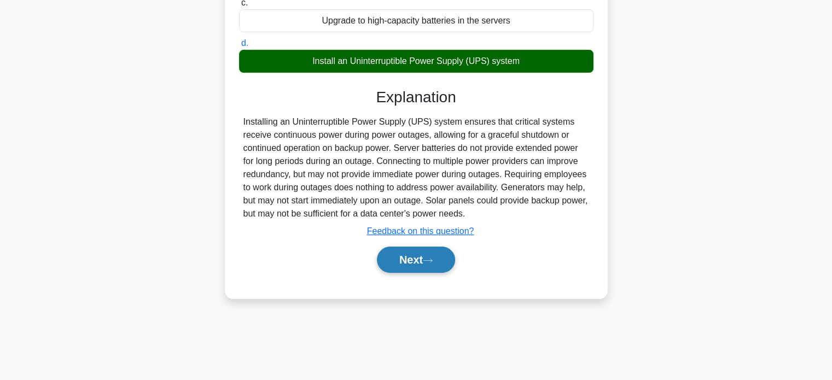
click at [437, 253] on button "Next" at bounding box center [416, 260] width 78 height 26
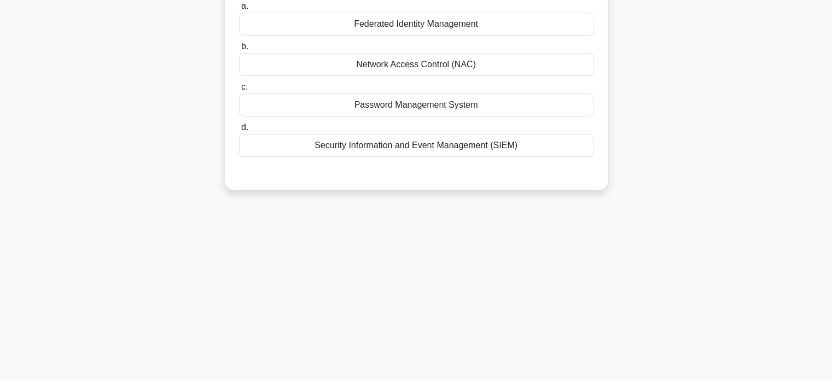
scroll to position [0, 0]
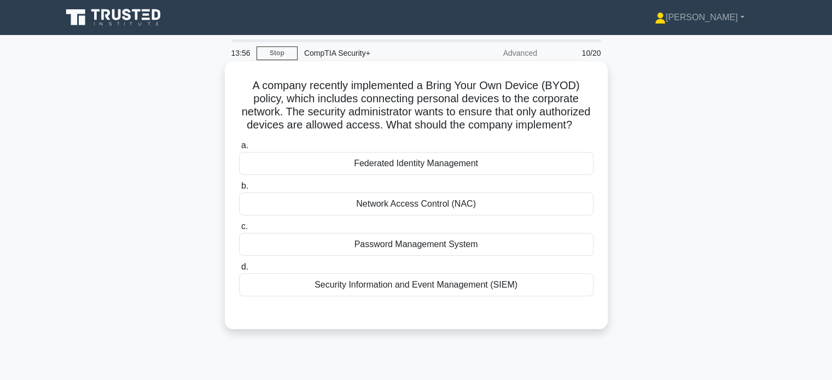
click at [370, 214] on div "Network Access Control (NAC)" at bounding box center [416, 203] width 354 height 23
click at [239, 190] on input "b. Network Access Control (NAC)" at bounding box center [239, 186] width 0 height 7
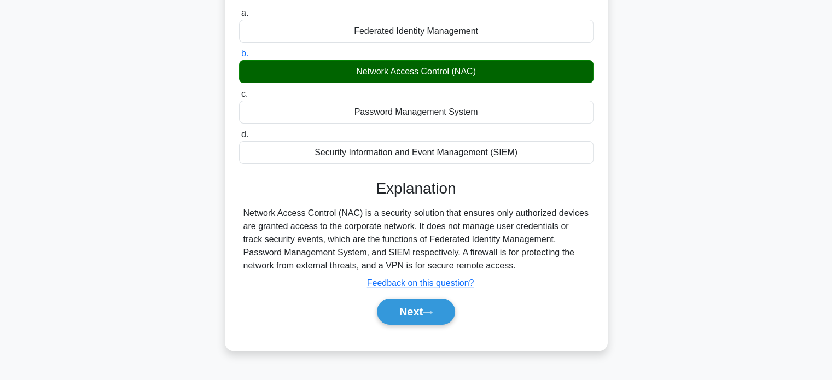
scroll to position [210, 0]
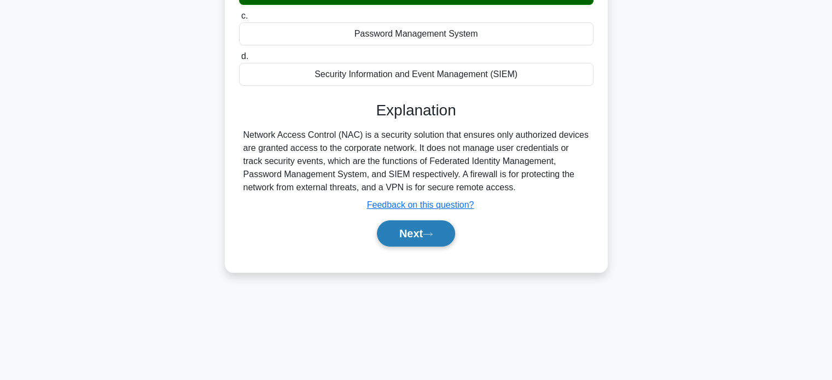
click at [397, 244] on button "Next" at bounding box center [416, 233] width 78 height 26
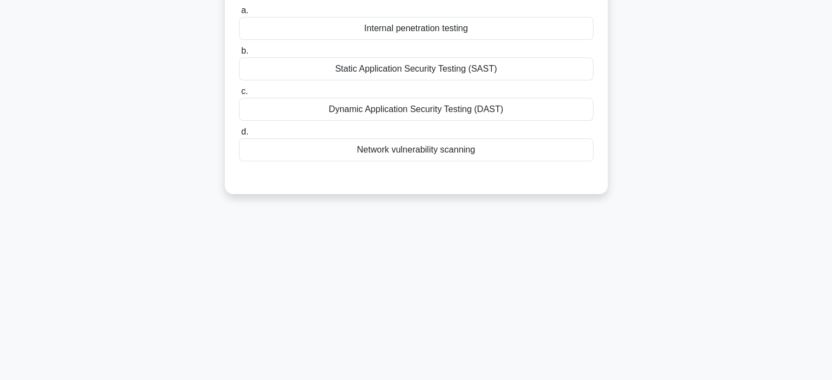
scroll to position [0, 0]
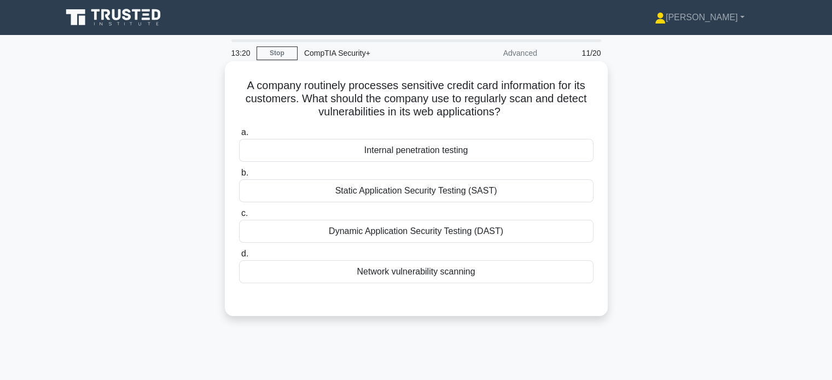
click at [381, 266] on div "Network vulnerability scanning" at bounding box center [416, 271] width 354 height 23
click at [239, 258] on input "d. Network vulnerability scanning" at bounding box center [239, 253] width 0 height 7
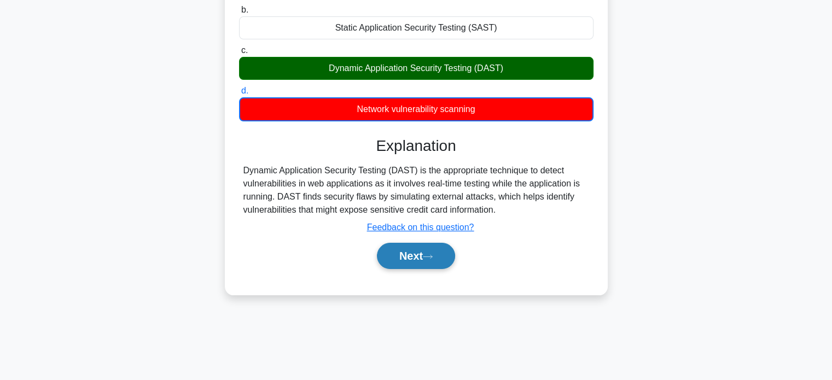
scroll to position [163, 0]
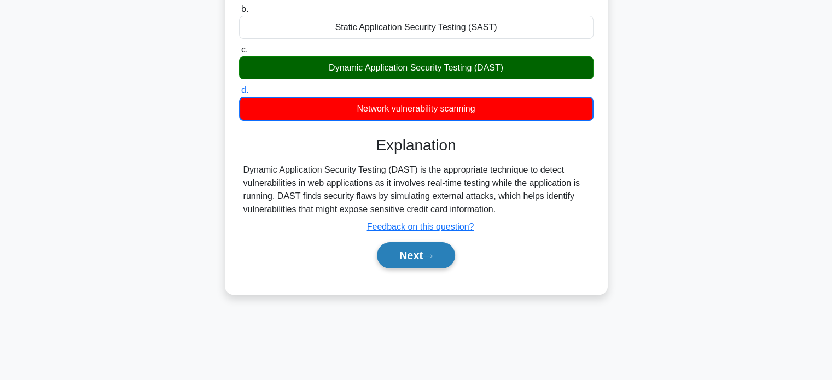
click at [425, 255] on button "Next" at bounding box center [416, 255] width 78 height 26
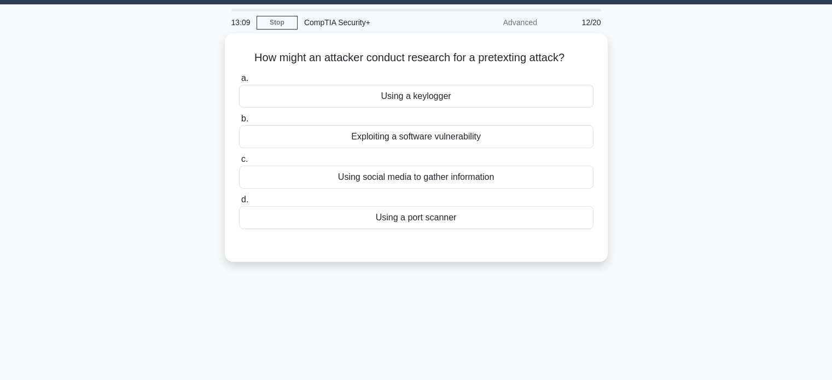
scroll to position [0, 0]
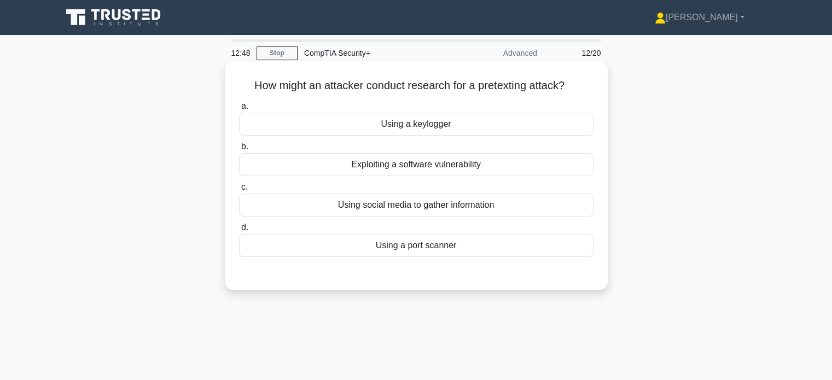
click at [426, 198] on div "Using social media to gather information" at bounding box center [416, 205] width 354 height 23
click at [239, 191] on input "c. Using social media to gather information" at bounding box center [239, 187] width 0 height 7
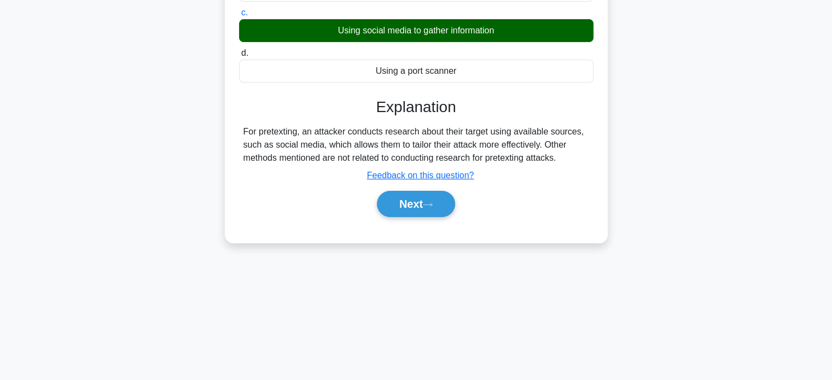
scroll to position [210, 0]
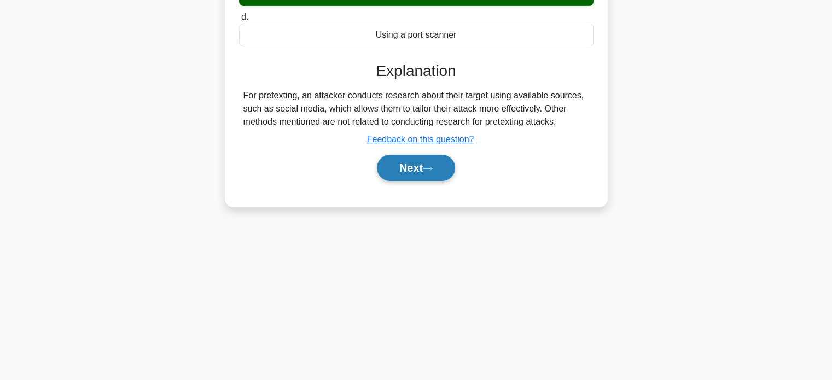
click at [403, 166] on button "Next" at bounding box center [416, 168] width 78 height 26
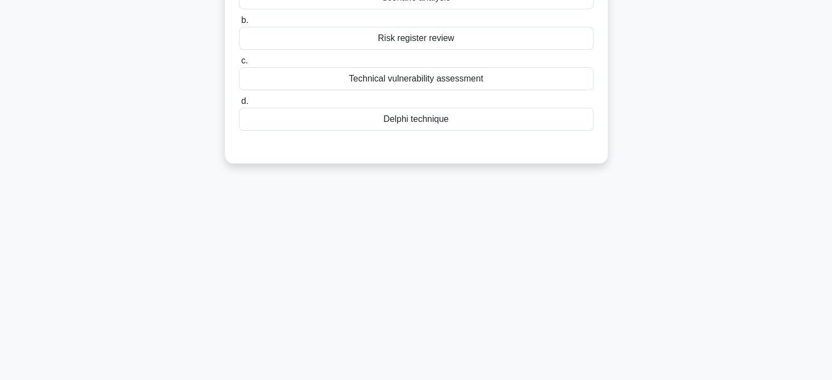
scroll to position [0, 0]
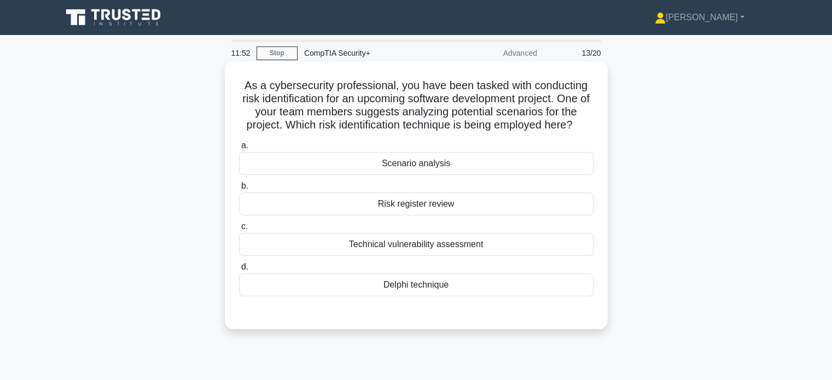
click at [320, 242] on div "Technical vulnerability assessment" at bounding box center [416, 244] width 354 height 23
click at [239, 230] on input "c. Technical vulnerability assessment" at bounding box center [239, 226] width 0 height 7
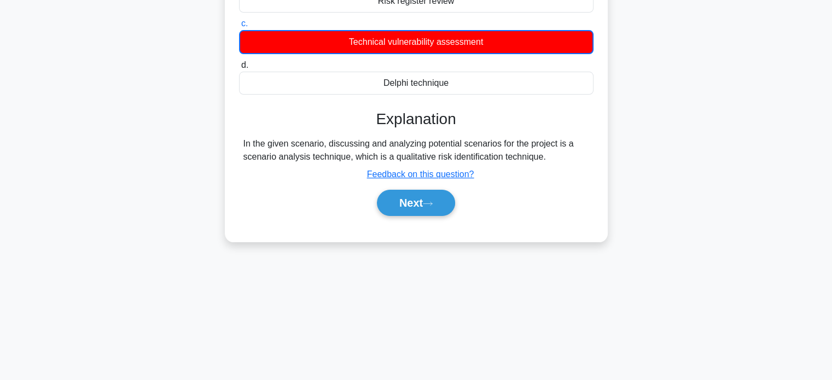
scroll to position [210, 0]
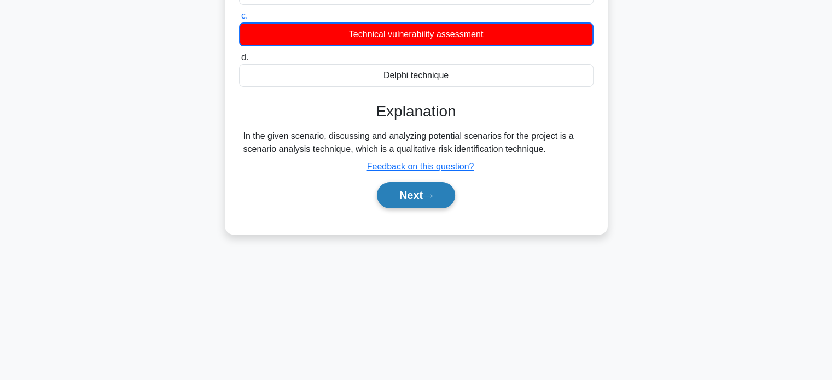
click at [425, 196] on button "Next" at bounding box center [416, 195] width 78 height 26
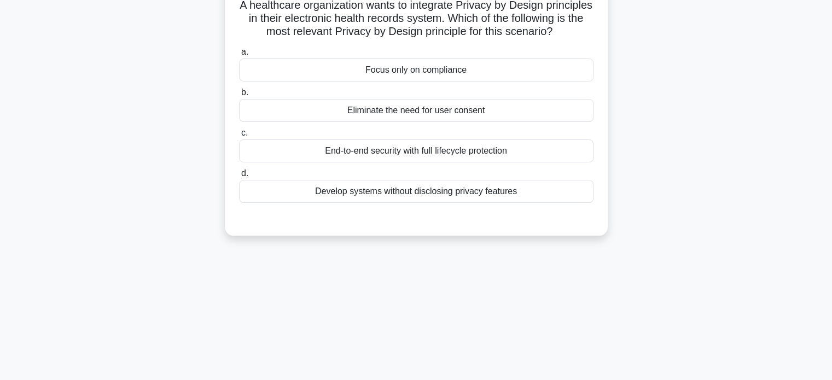
scroll to position [0, 0]
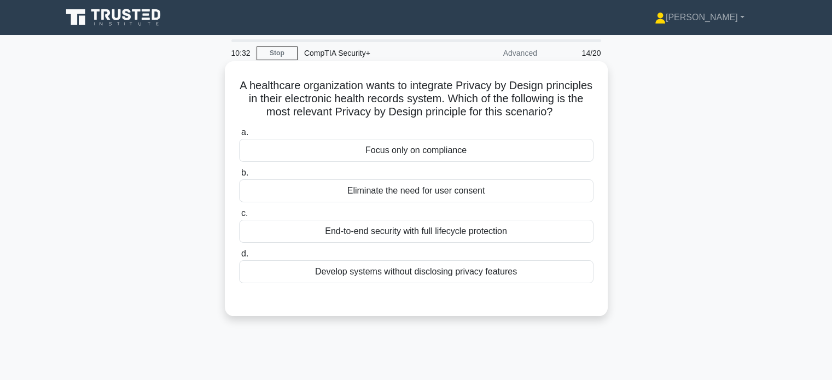
click at [320, 243] on div "End-to-end security with full lifecycle protection" at bounding box center [416, 231] width 354 height 23
click at [239, 217] on input "c. End-to-end security with full lifecycle protection" at bounding box center [239, 213] width 0 height 7
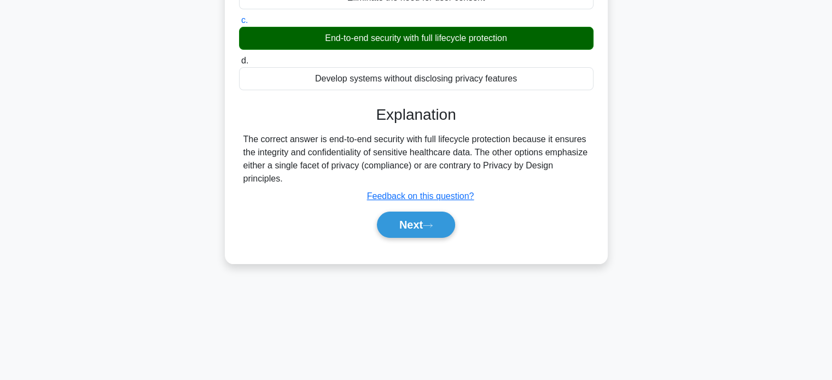
scroll to position [210, 0]
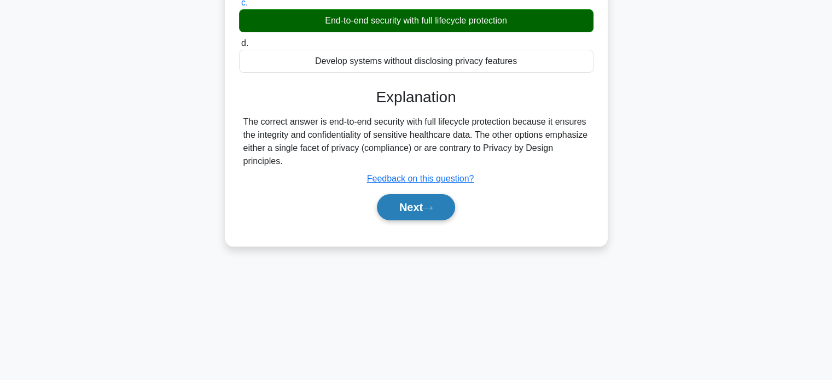
click at [428, 213] on button "Next" at bounding box center [416, 207] width 78 height 26
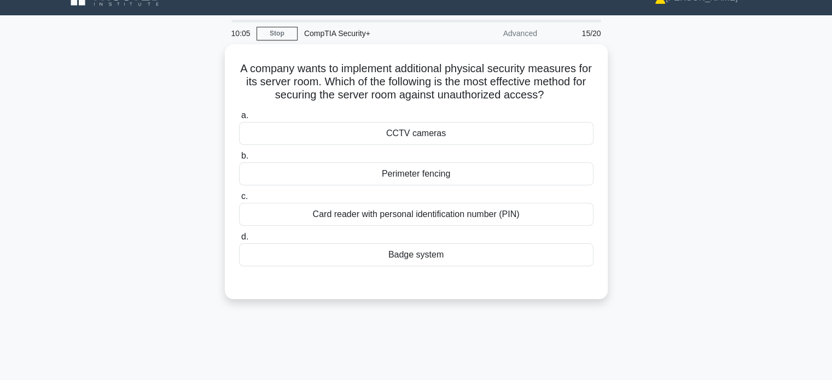
scroll to position [0, 0]
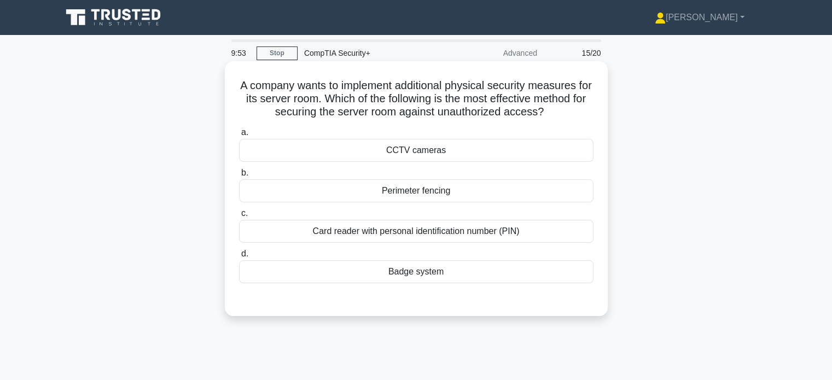
click at [411, 233] on div "Card reader with personal identification number (PIN)" at bounding box center [416, 231] width 354 height 23
click at [239, 217] on input "c. Card reader with personal identification number (PIN)" at bounding box center [239, 213] width 0 height 7
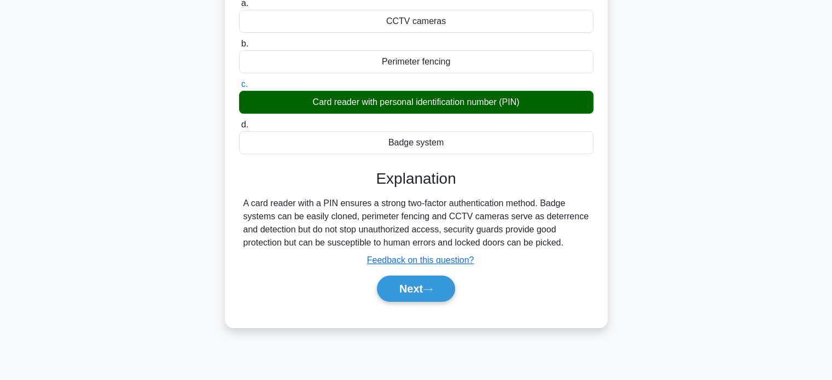
scroll to position [210, 0]
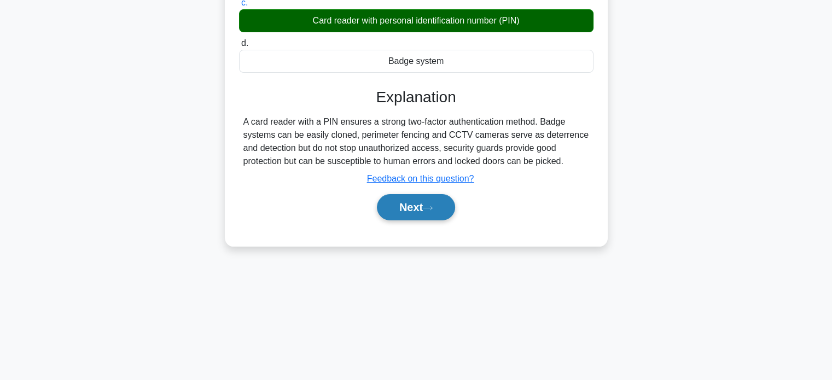
click at [411, 201] on button "Next" at bounding box center [416, 207] width 78 height 26
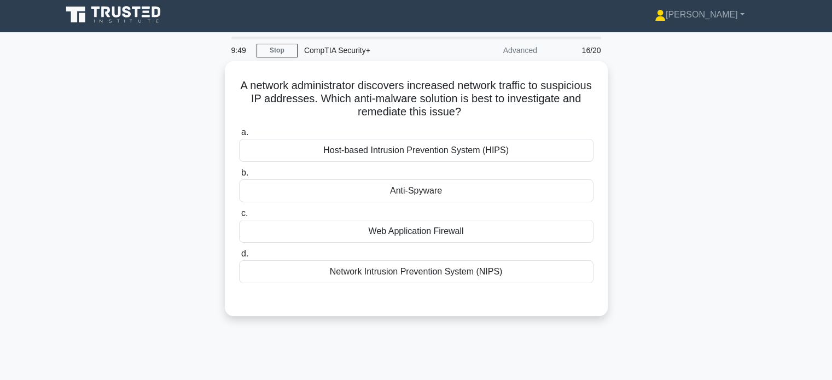
scroll to position [0, 0]
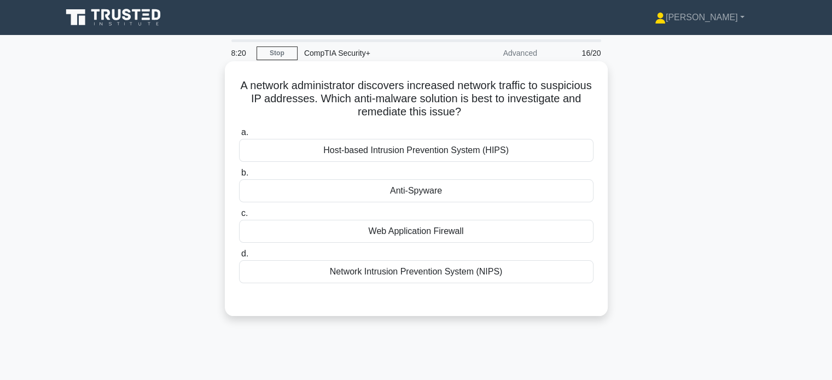
click at [402, 148] on div "Host-based Intrusion Prevention System (HIPS)" at bounding box center [416, 150] width 354 height 23
click at [239, 136] on input "a. Host-based Intrusion Prevention System (HIPS)" at bounding box center [239, 132] width 0 height 7
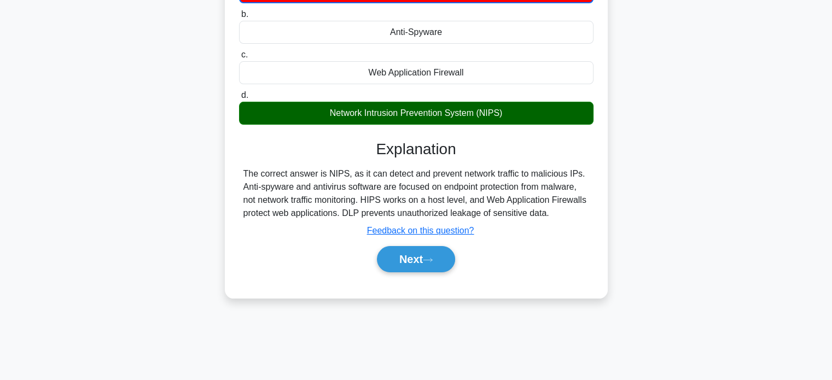
scroll to position [163, 0]
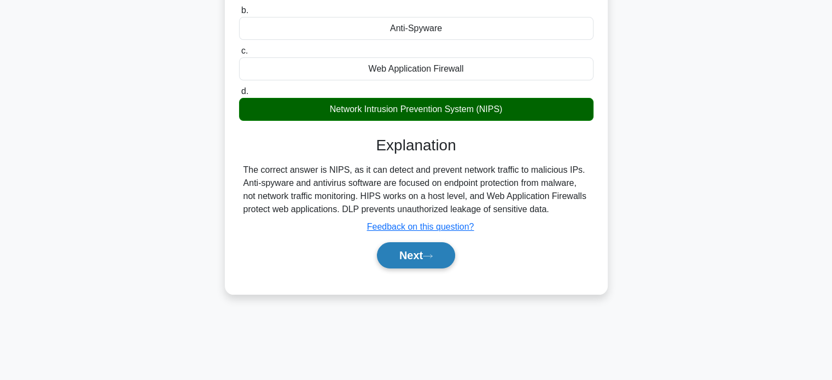
click at [432, 258] on icon at bounding box center [428, 256] width 10 height 6
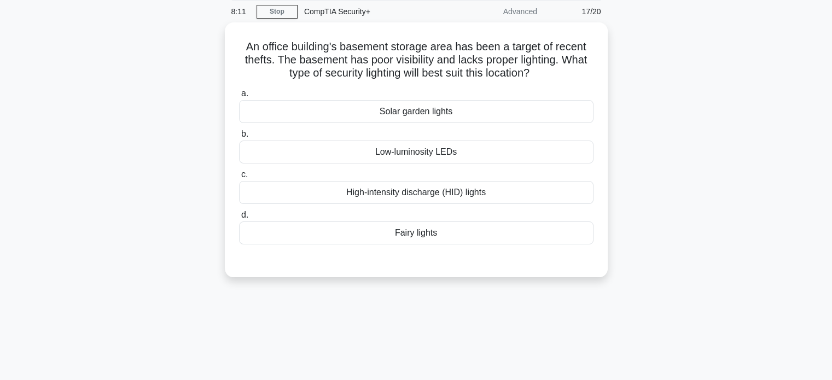
scroll to position [0, 0]
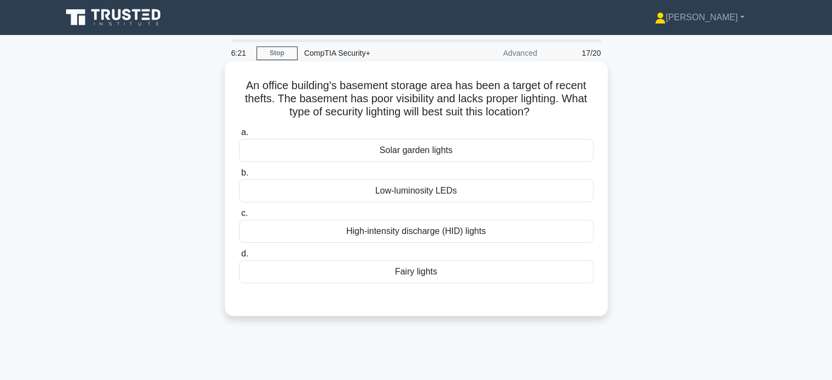
click at [383, 237] on div "High-intensity discharge (HID) lights" at bounding box center [416, 231] width 354 height 23
click at [239, 217] on input "c. High-intensity discharge (HID) lights" at bounding box center [239, 213] width 0 height 7
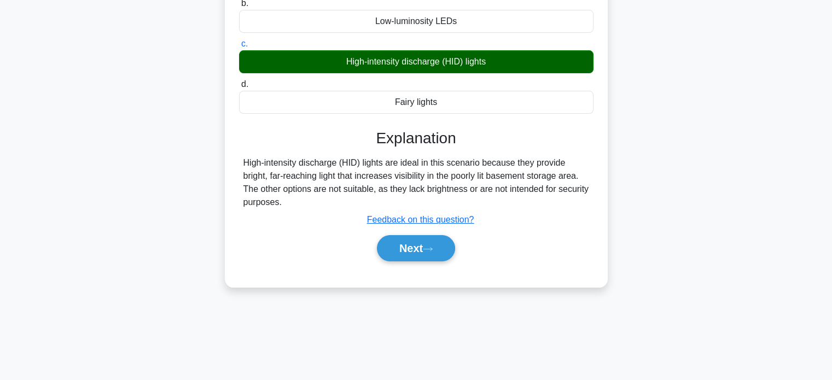
scroll to position [210, 0]
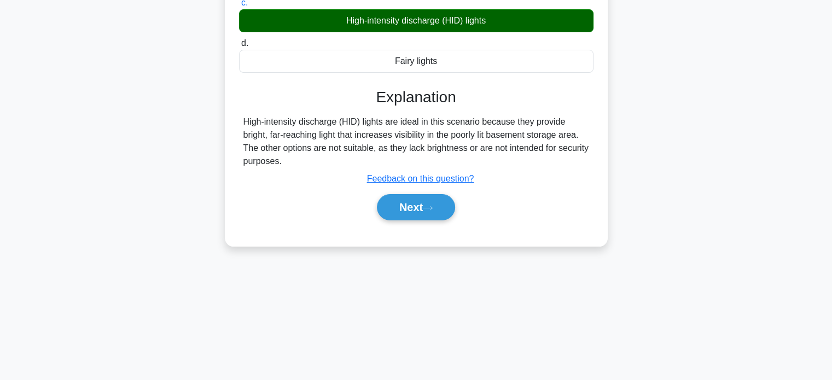
click at [452, 194] on div "Next" at bounding box center [416, 207] width 359 height 26
click at [433, 210] on button "Next" at bounding box center [416, 207] width 78 height 26
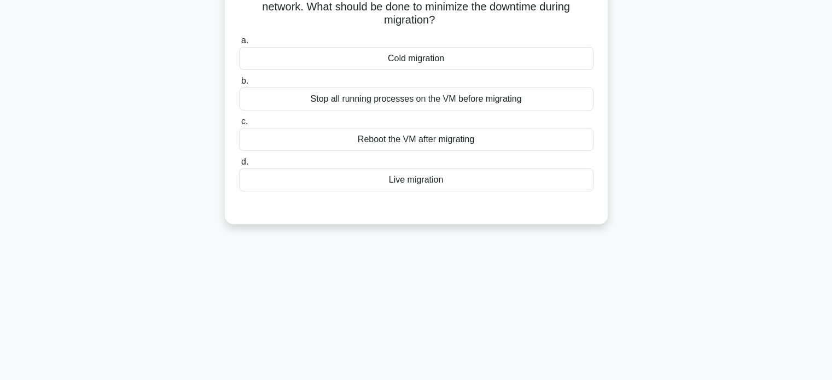
scroll to position [0, 0]
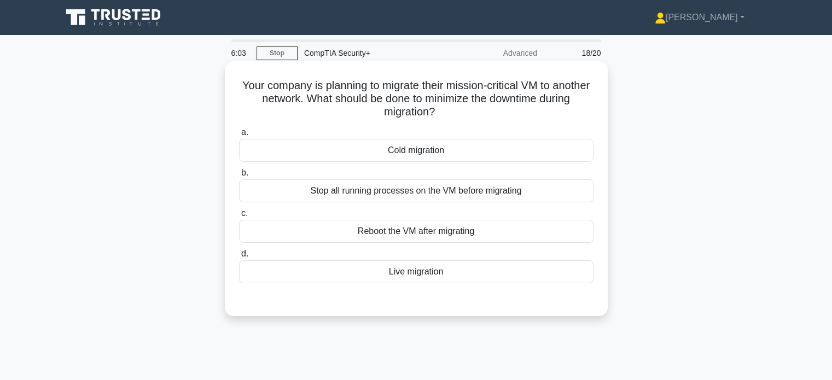
click at [419, 273] on div "Live migration" at bounding box center [416, 271] width 354 height 23
click at [239, 258] on input "d. Live migration" at bounding box center [239, 253] width 0 height 7
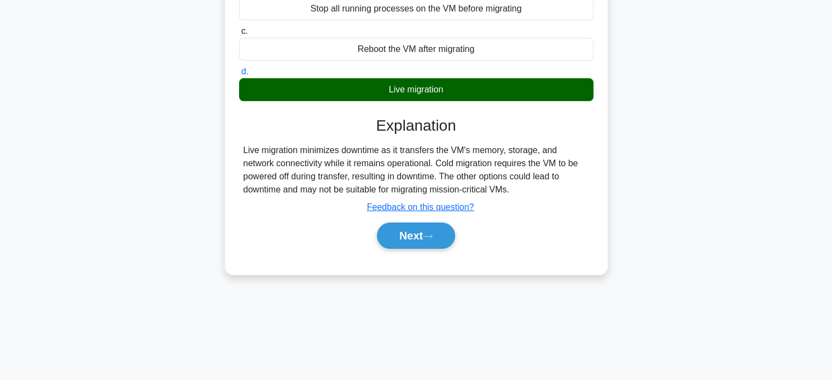
scroll to position [210, 0]
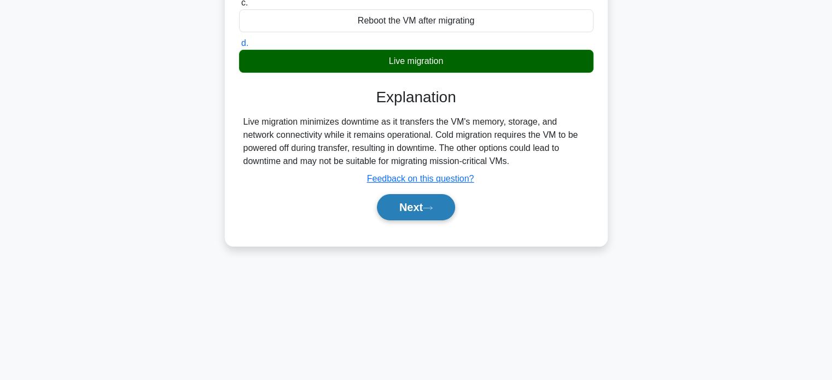
click at [426, 206] on button "Next" at bounding box center [416, 207] width 78 height 26
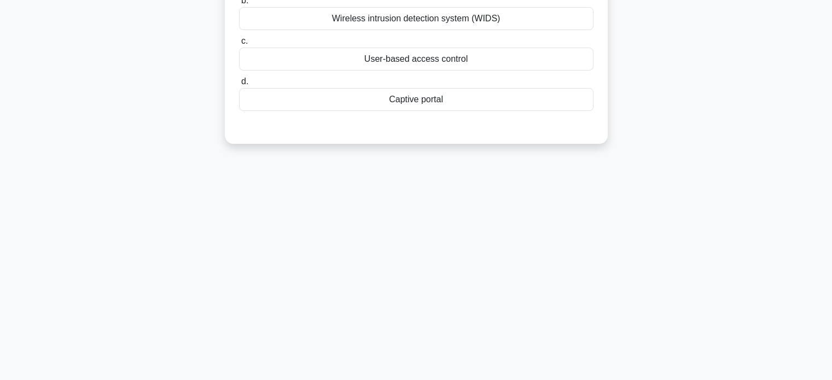
scroll to position [0, 0]
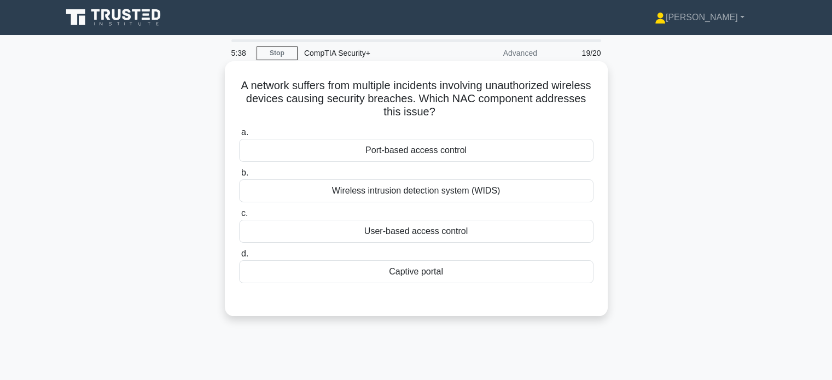
click at [292, 191] on div "Wireless intrusion detection system (WIDS)" at bounding box center [416, 190] width 354 height 23
click at [239, 177] on input "b. Wireless intrusion detection system (WIDS)" at bounding box center [239, 172] width 0 height 7
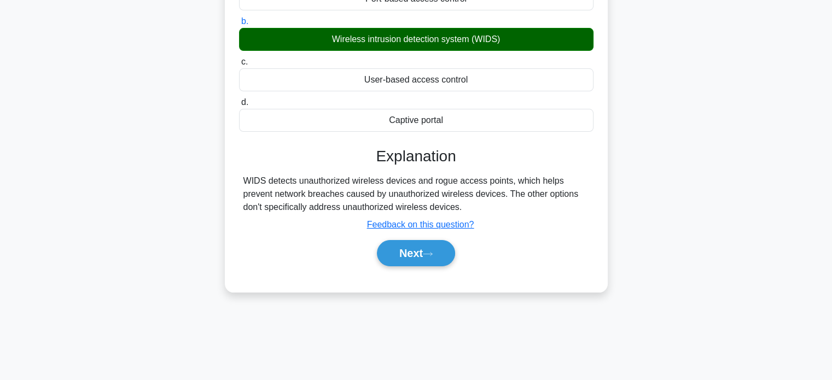
scroll to position [210, 0]
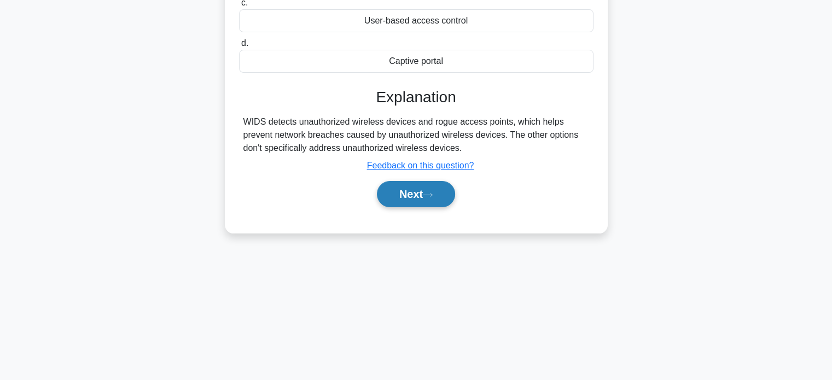
click at [389, 196] on button "Next" at bounding box center [416, 194] width 78 height 26
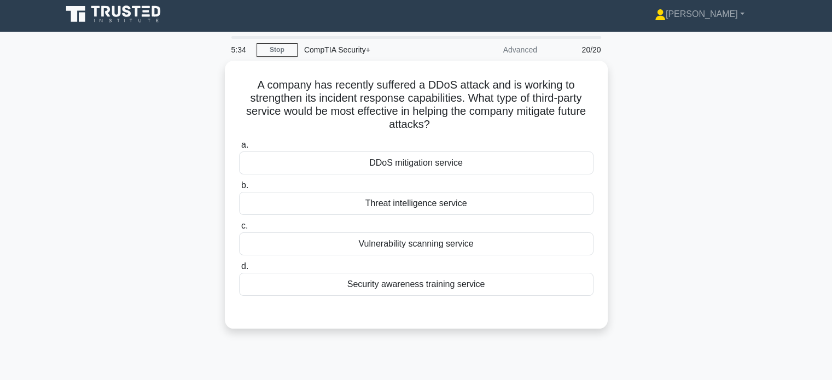
scroll to position [0, 0]
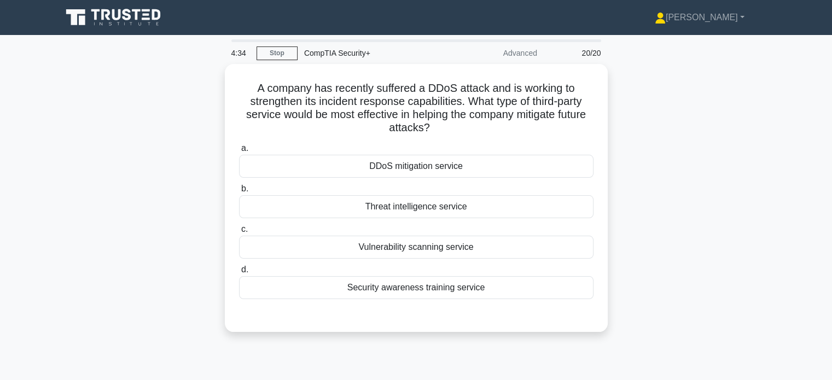
click at [151, 174] on div "A company has recently suffered a DDoS attack and is working to strengthen its …" at bounding box center [416, 204] width 722 height 281
click at [68, 191] on div "A company has recently suffered a DDoS attack and is working to strengthen its …" at bounding box center [416, 204] width 722 height 281
click at [65, 189] on div "A company has recently suffered a DDoS attack and is working to strengthen its …" at bounding box center [416, 204] width 722 height 281
click at [44, 194] on main "3:00 Stop CompTIA Security+ Advanced 20/20 A company has recently suffered a DD…" at bounding box center [416, 312] width 832 height 555
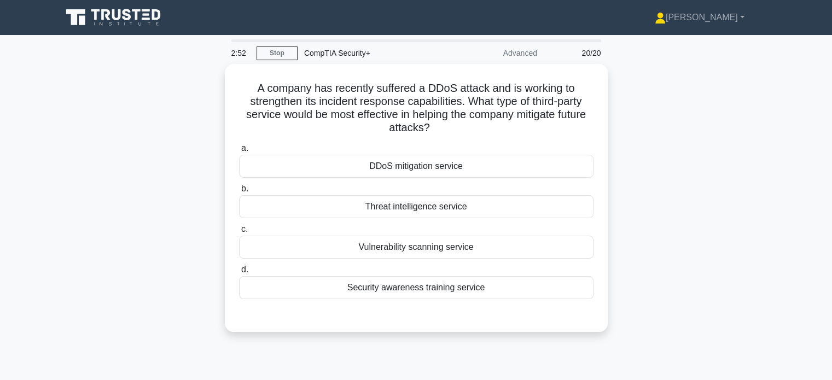
click at [61, 188] on div "A company has recently suffered a DDoS attack and is working to strengthen its …" at bounding box center [416, 204] width 722 height 281
click at [147, 166] on div "A company has recently suffered a DDoS attack and is working to strengthen its …" at bounding box center [416, 204] width 722 height 281
click at [164, 178] on div "A company has recently suffered a DDoS attack and is working to strengthen its …" at bounding box center [416, 204] width 722 height 281
click at [161, 180] on div "A company has recently suffered a DDoS attack and is working to strengthen its …" at bounding box center [416, 204] width 722 height 281
click at [90, 215] on div "A company has recently suffered a DDoS attack and is working to strengthen its …" at bounding box center [416, 204] width 722 height 281
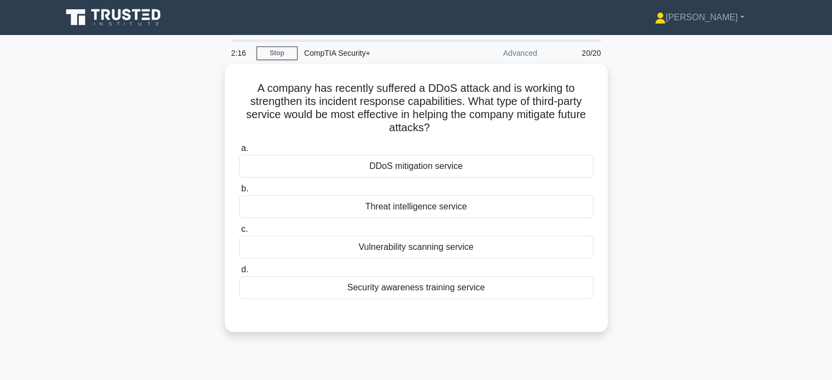
click at [139, 238] on div "A company has recently suffered a DDoS attack and is working to strengthen its …" at bounding box center [416, 204] width 722 height 281
click at [92, 223] on div "A company has recently suffered a DDoS attack and is working to strengthen its …" at bounding box center [416, 204] width 722 height 281
click at [127, 196] on div "A company has recently suffered a DDoS attack and is working to strengthen its …" at bounding box center [416, 204] width 722 height 281
click at [114, 172] on div "A company has recently suffered a DDoS attack and is working to strengthen its …" at bounding box center [416, 204] width 722 height 281
click at [116, 171] on div "A company has recently suffered a DDoS attack and is working to strengthen its …" at bounding box center [416, 204] width 722 height 281
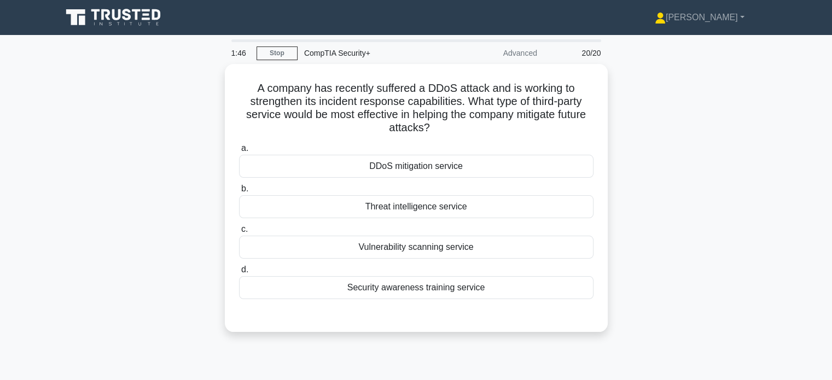
click at [119, 167] on div "A company has recently suffered a DDoS attack and is working to strengthen its …" at bounding box center [416, 204] width 722 height 281
click at [137, 171] on div "A company has recently suffered a DDoS attack and is working to strengthen its …" at bounding box center [416, 204] width 722 height 281
click at [26, 220] on main "1:26 Stop CompTIA Security+ Advanced 20/20 A company has recently suffered a DD…" at bounding box center [416, 312] width 832 height 555
click at [69, 207] on div "A company has recently suffered a DDoS attack and is working to strengthen its …" at bounding box center [416, 204] width 722 height 281
click at [210, 147] on div "A company has recently suffered a DDoS attack and is working to strengthen its …" at bounding box center [416, 204] width 722 height 281
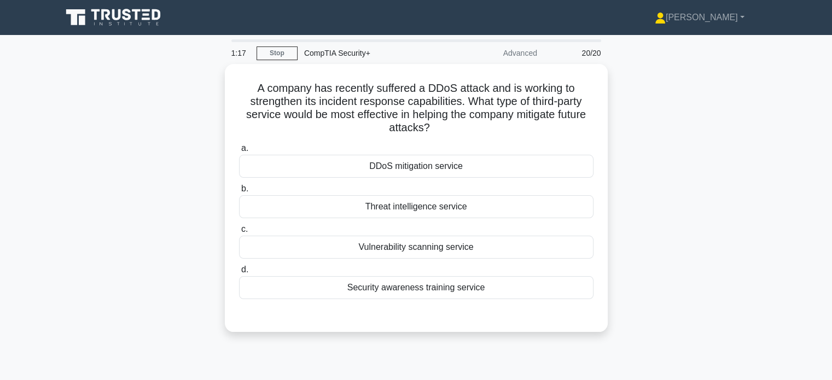
click at [173, 186] on div "A company has recently suffered a DDoS attack and is working to strengthen its …" at bounding box center [416, 204] width 722 height 281
click at [120, 247] on div "A company has recently suffered a DDoS attack and is working to strengthen its …" at bounding box center [416, 204] width 722 height 281
click at [142, 185] on div "A company has recently suffered a DDoS attack and is working to strengthen its …" at bounding box center [416, 204] width 722 height 281
click at [92, 188] on div "A company has recently suffered a DDoS attack and is working to strengthen its …" at bounding box center [416, 204] width 722 height 281
click at [72, 174] on div "A company has recently suffered a DDoS attack and is working to strengthen its …" at bounding box center [416, 204] width 722 height 281
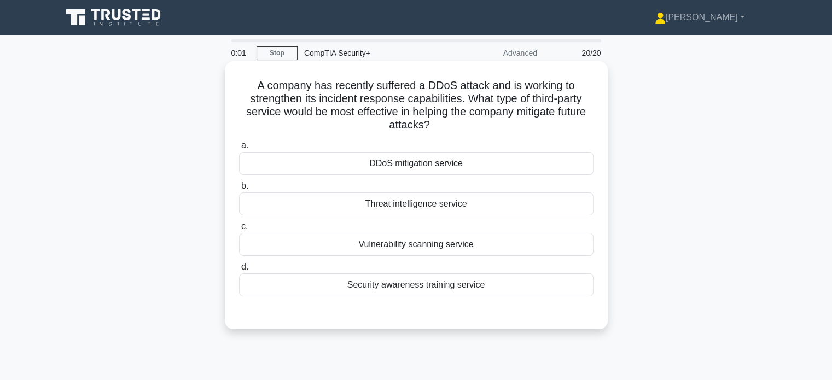
click at [367, 206] on div "Threat intelligence service" at bounding box center [416, 203] width 354 height 23
click at [239, 190] on input "b. Threat intelligence service" at bounding box center [239, 186] width 0 height 7
